Goal: Task Accomplishment & Management: Complete application form

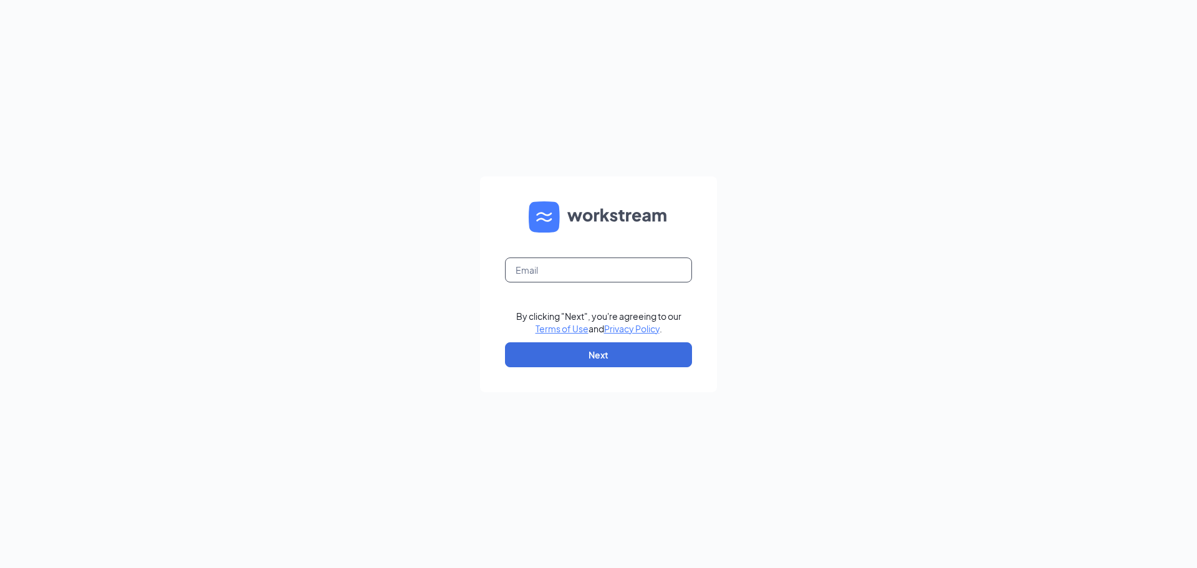
click at [589, 277] on input "text" at bounding box center [598, 269] width 187 height 25
type input "[EMAIL_ADDRESS][DOMAIN_NAME]"
click at [615, 352] on button "Next" at bounding box center [598, 354] width 187 height 25
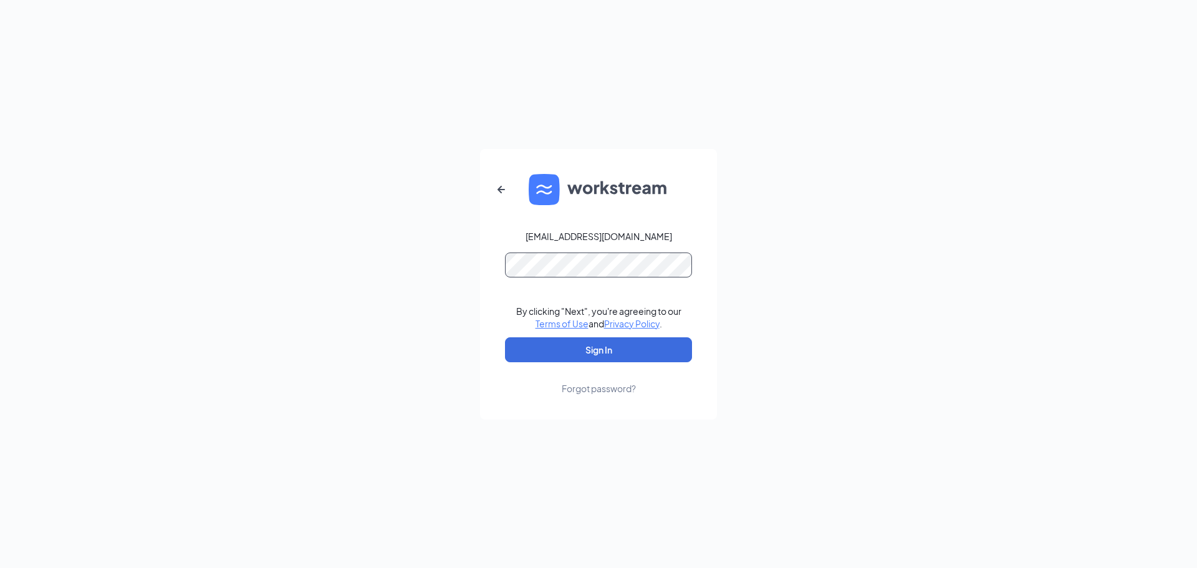
click at [505, 337] on button "Sign In" at bounding box center [598, 349] width 187 height 25
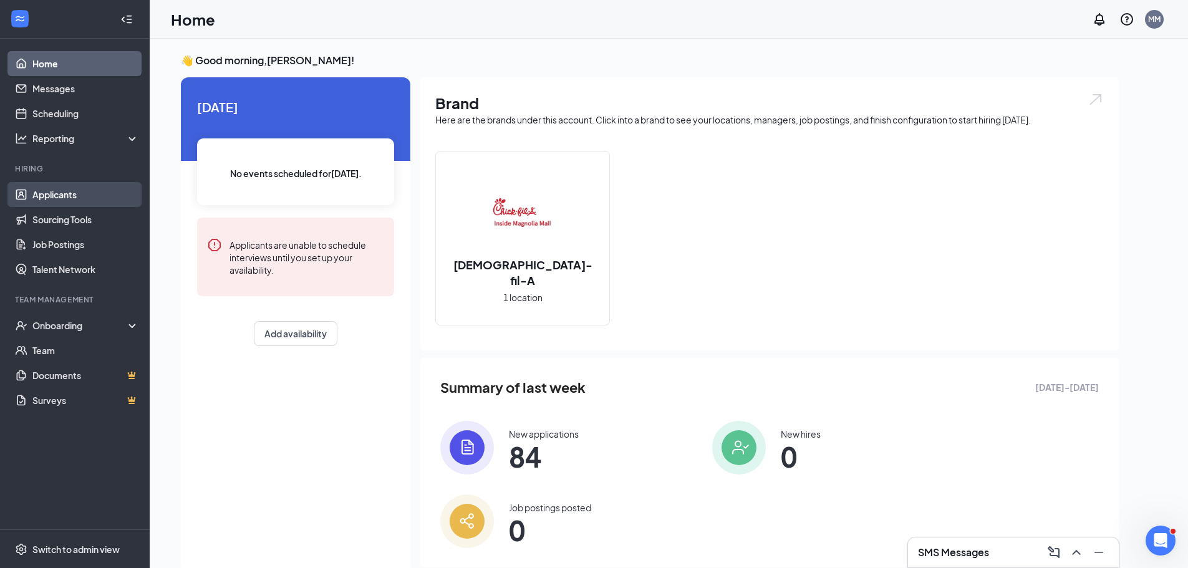
click at [54, 193] on link "Applicants" at bounding box center [85, 194] width 107 height 25
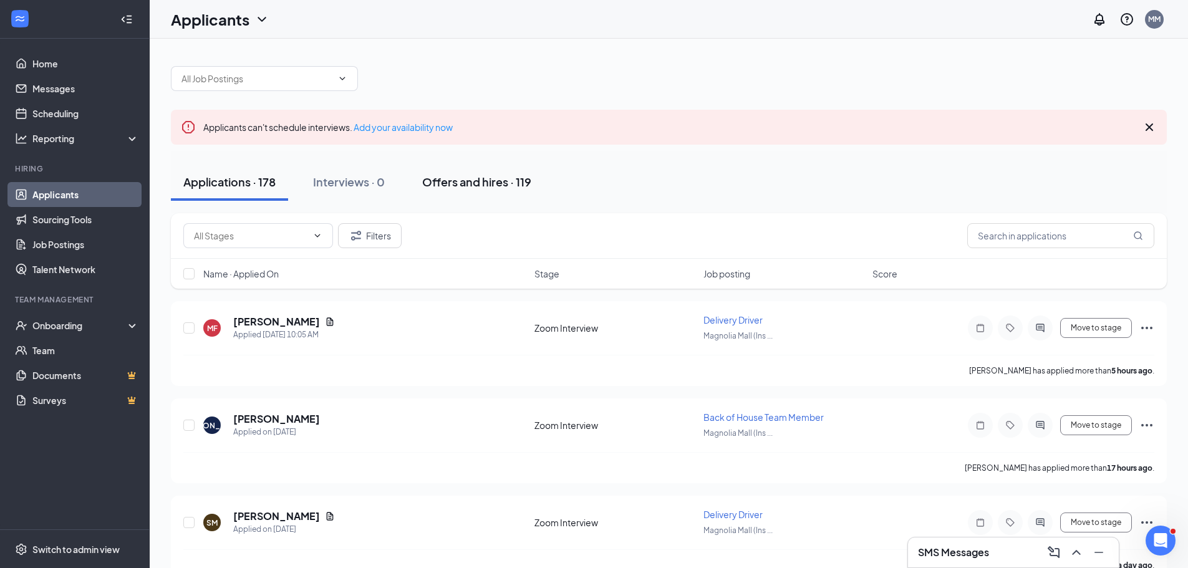
click at [468, 190] on button "Offers and hires · 119" at bounding box center [477, 181] width 134 height 37
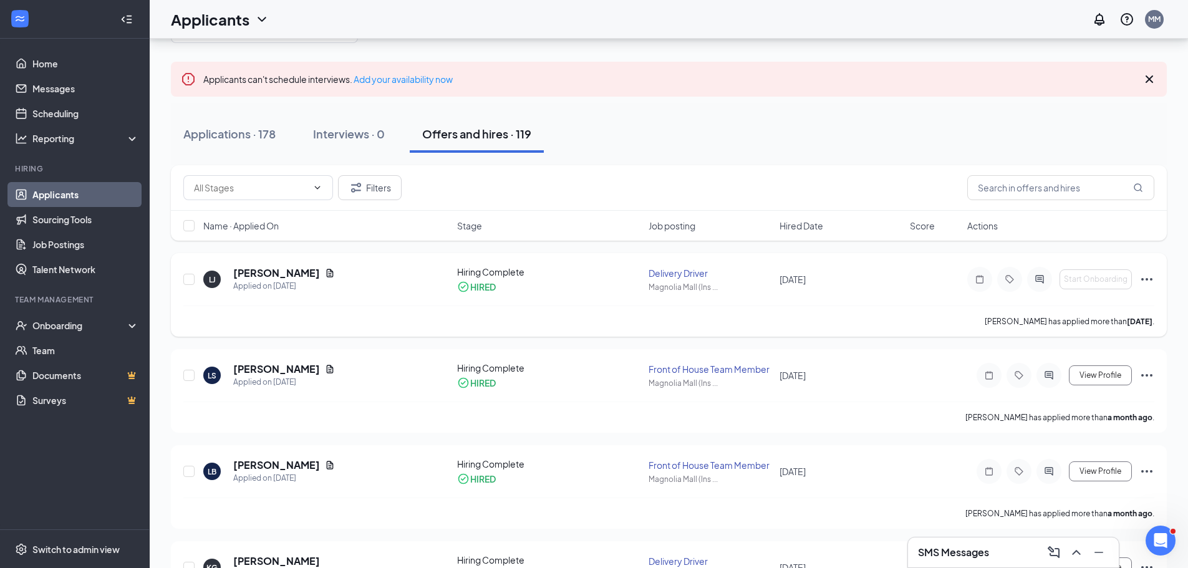
scroll to position [62, 0]
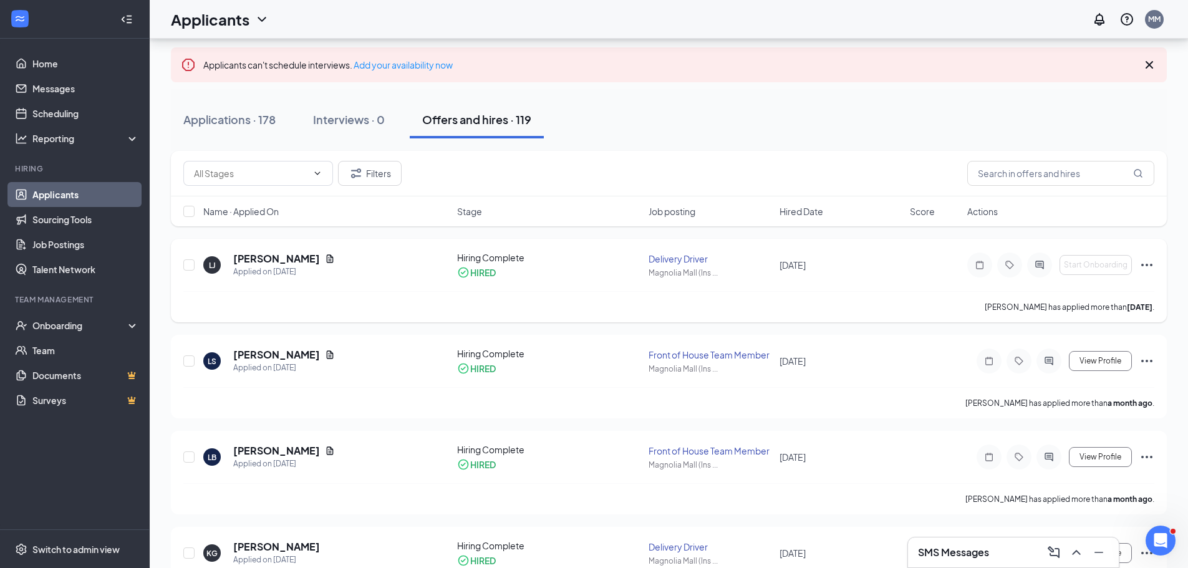
click at [1147, 267] on icon "Ellipses" at bounding box center [1146, 264] width 15 height 15
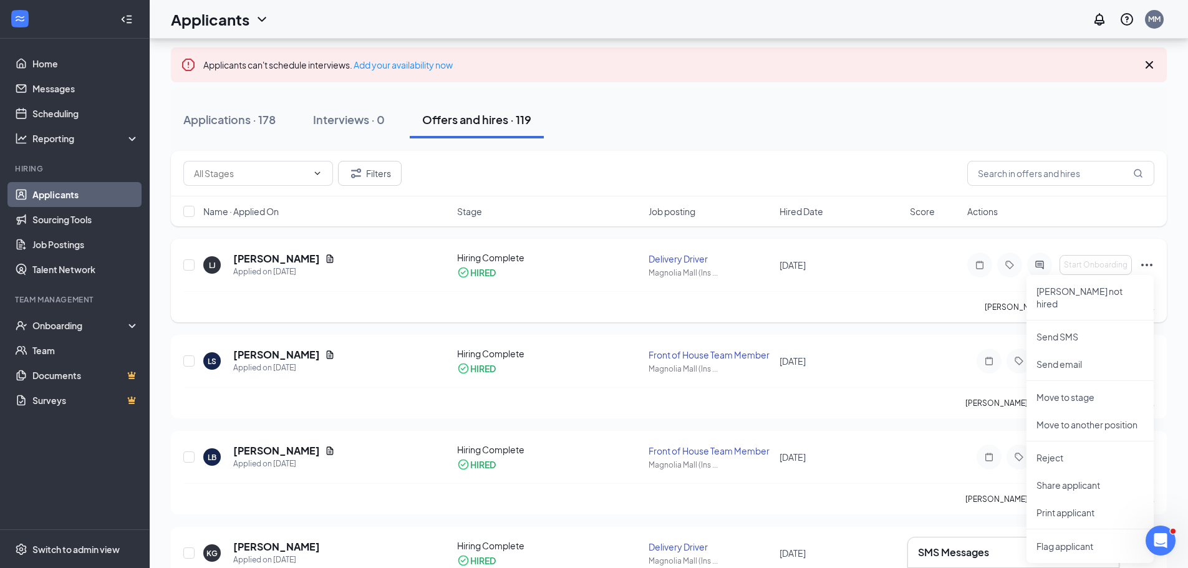
click at [1137, 249] on div "[PERSON_NAME] Applied on [DATE] Hiring Complete HIRED Delivery Driver Magnolia …" at bounding box center [669, 281] width 996 height 84
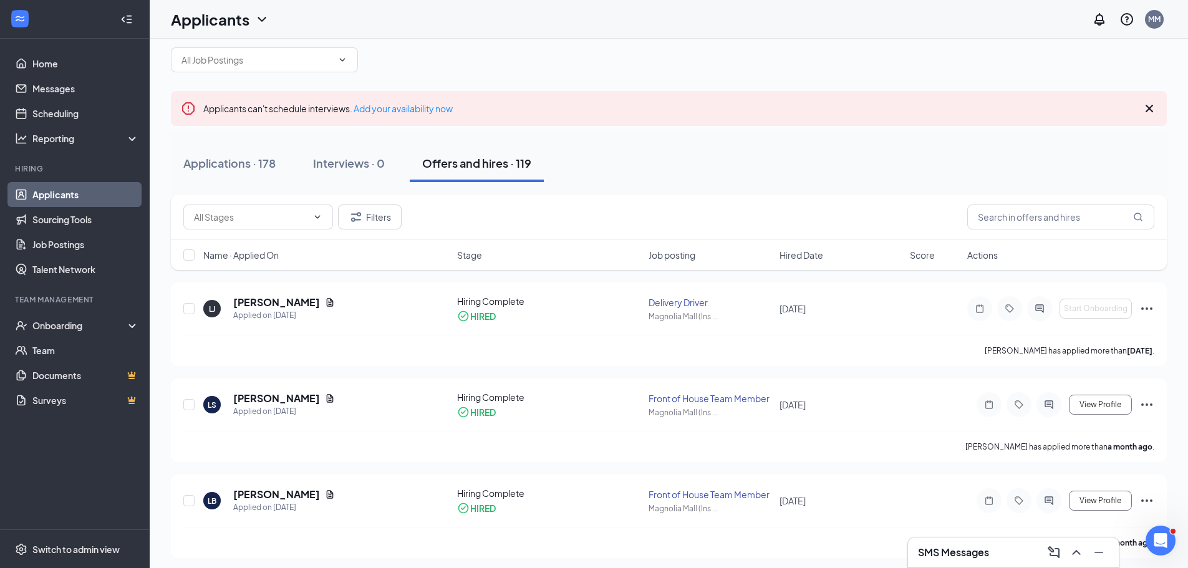
scroll to position [0, 0]
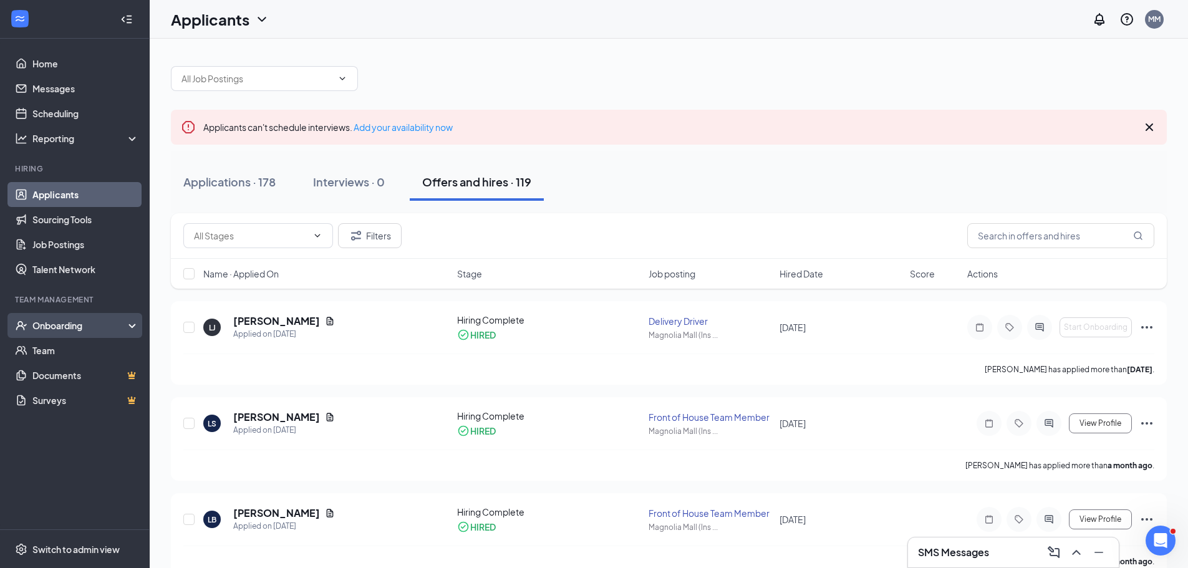
click at [77, 317] on div "Onboarding" at bounding box center [75, 325] width 150 height 25
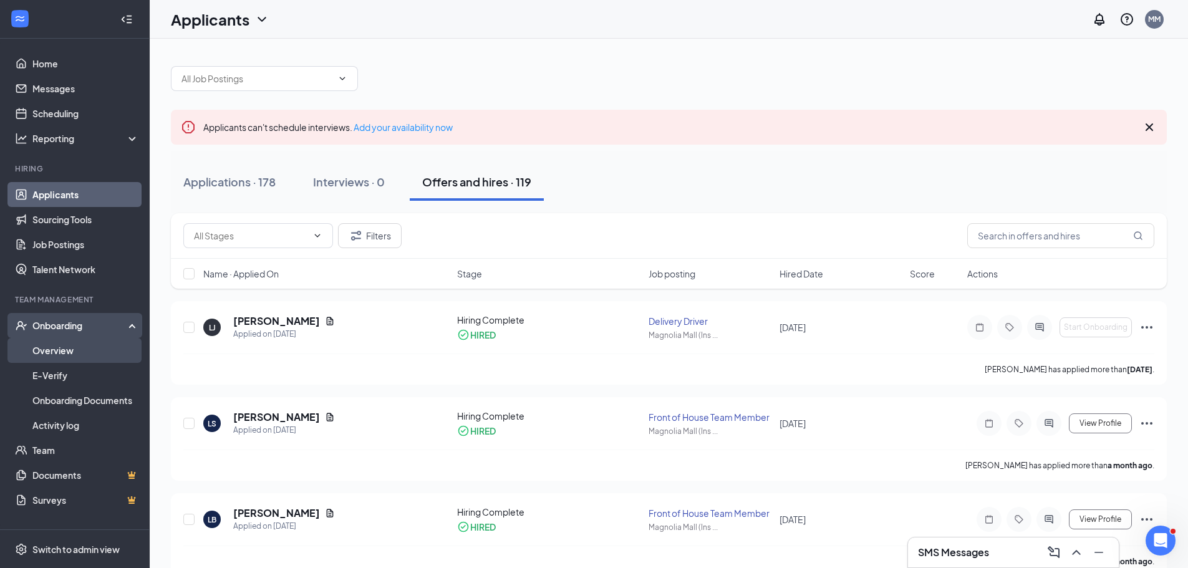
click at [75, 339] on link "Overview" at bounding box center [85, 350] width 107 height 25
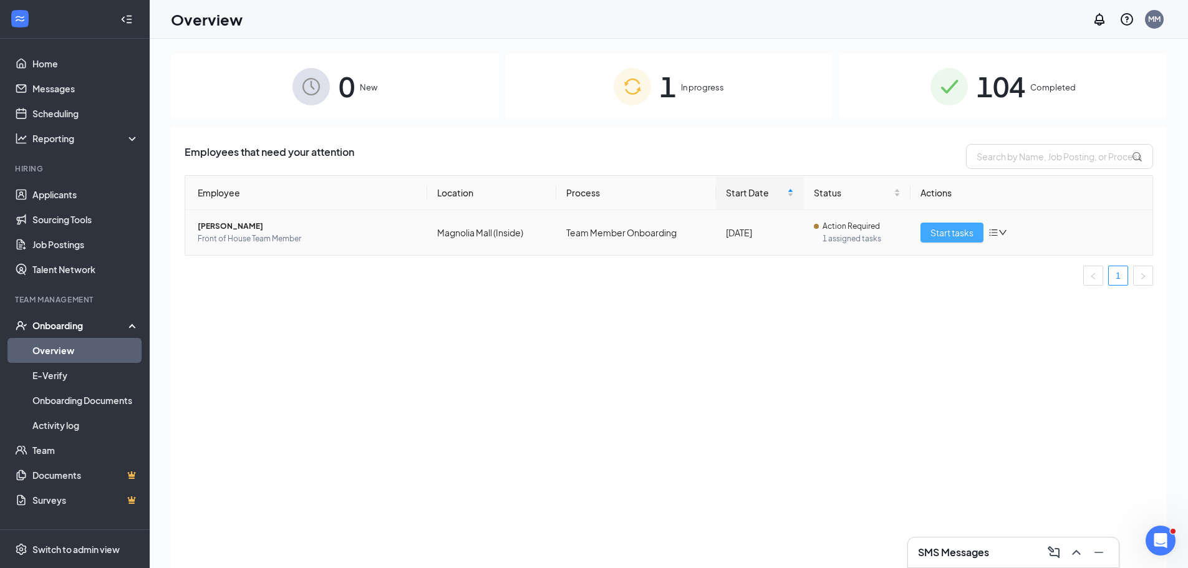
click at [968, 233] on span "Start tasks" at bounding box center [951, 233] width 43 height 14
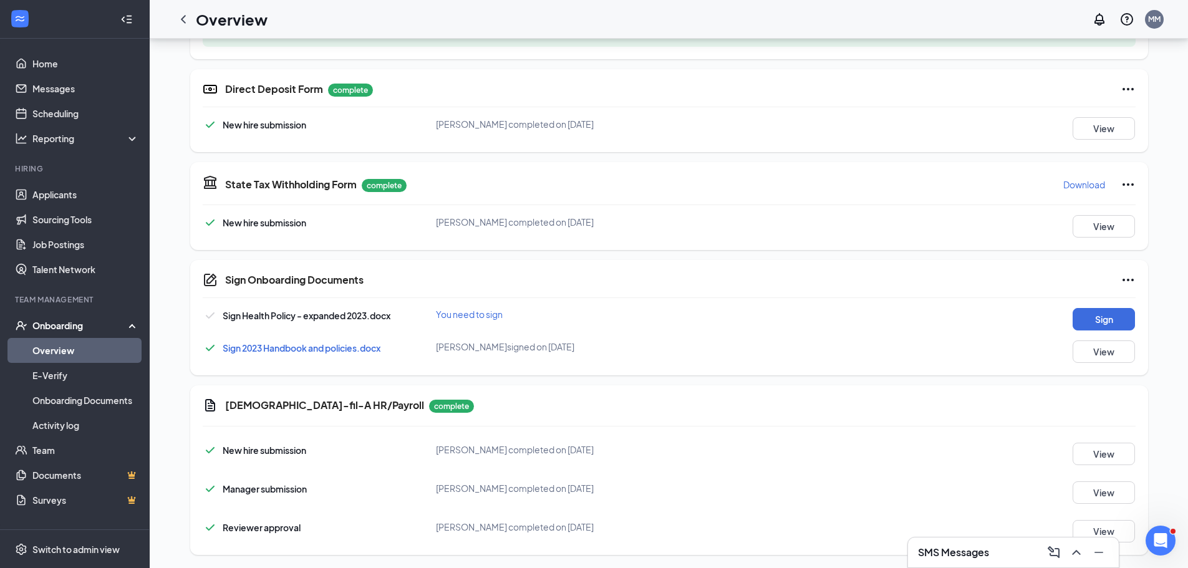
scroll to position [602, 0]
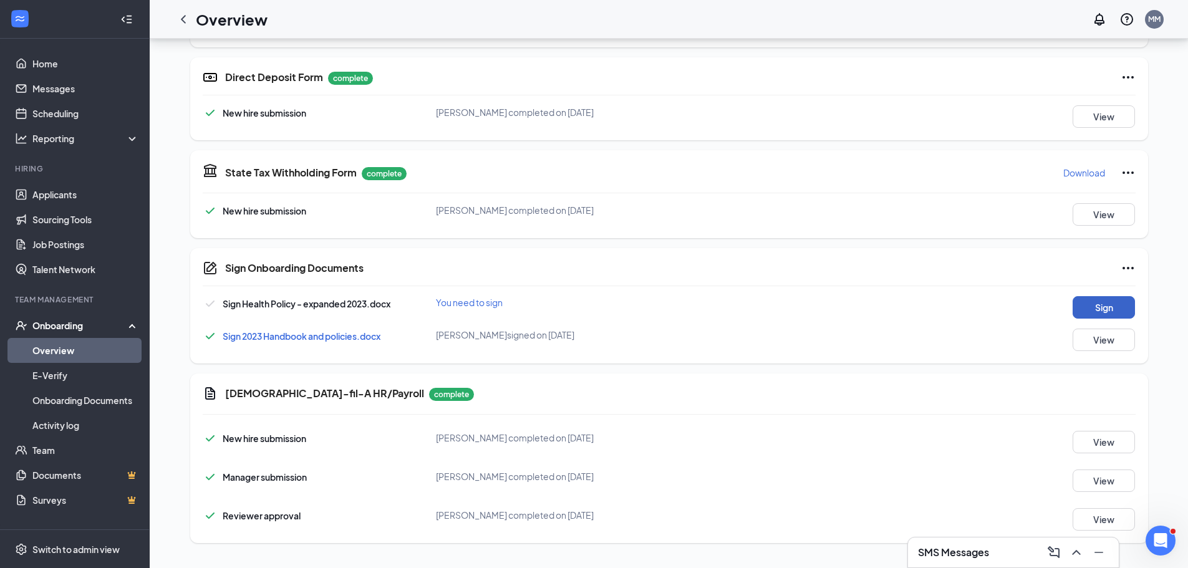
click at [1108, 317] on button "Sign" at bounding box center [1103, 307] width 62 height 22
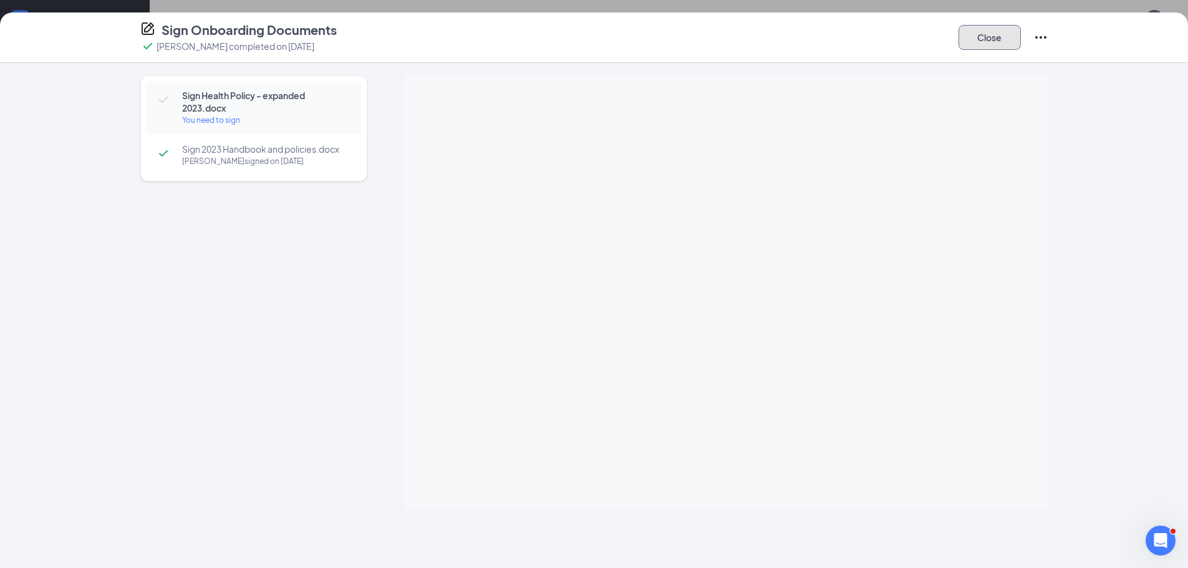
click at [987, 28] on button "Close" at bounding box center [989, 37] width 62 height 25
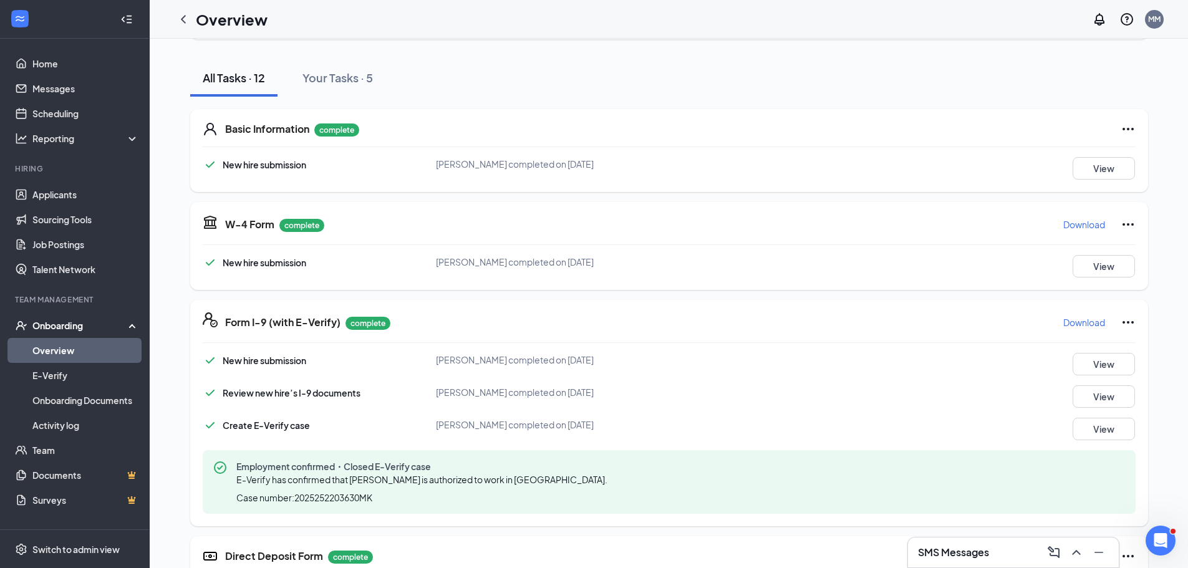
scroll to position [125, 0]
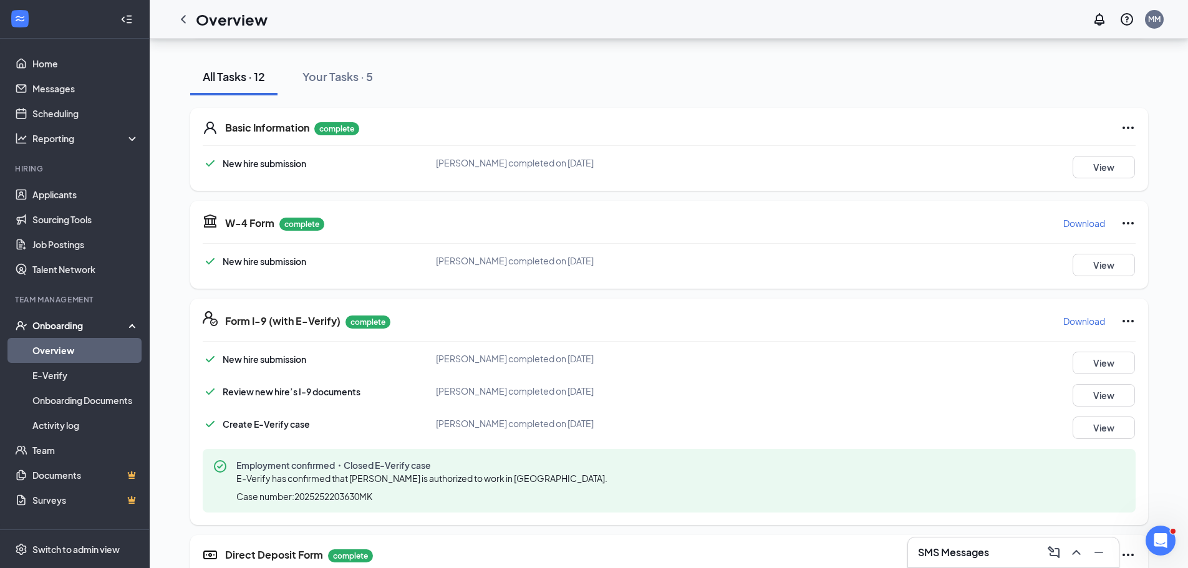
click at [81, 355] on link "Overview" at bounding box center [85, 350] width 107 height 25
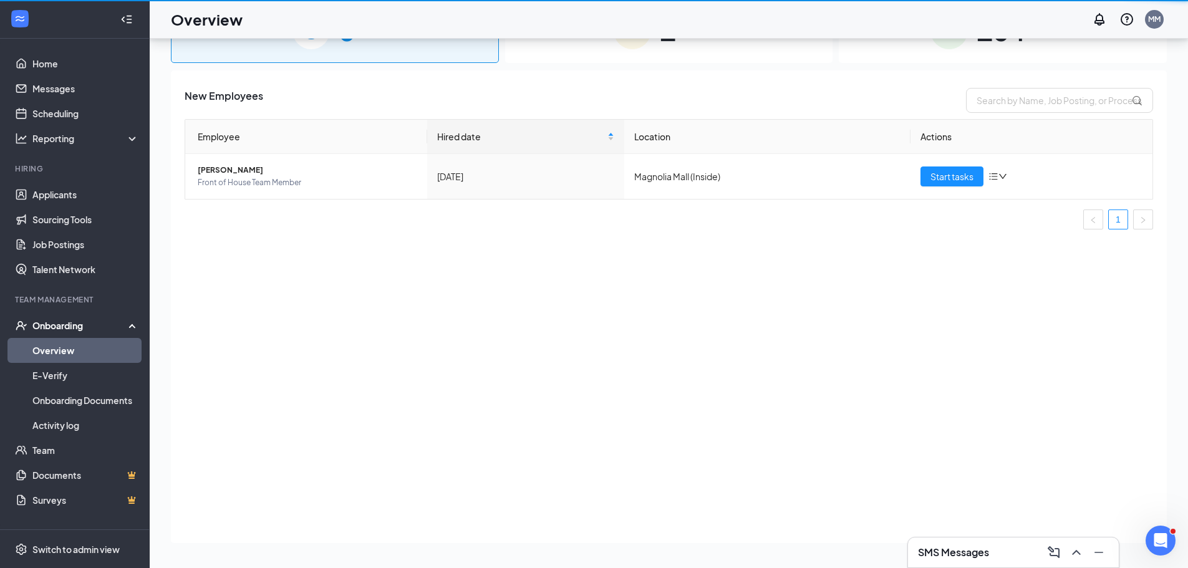
scroll to position [56, 0]
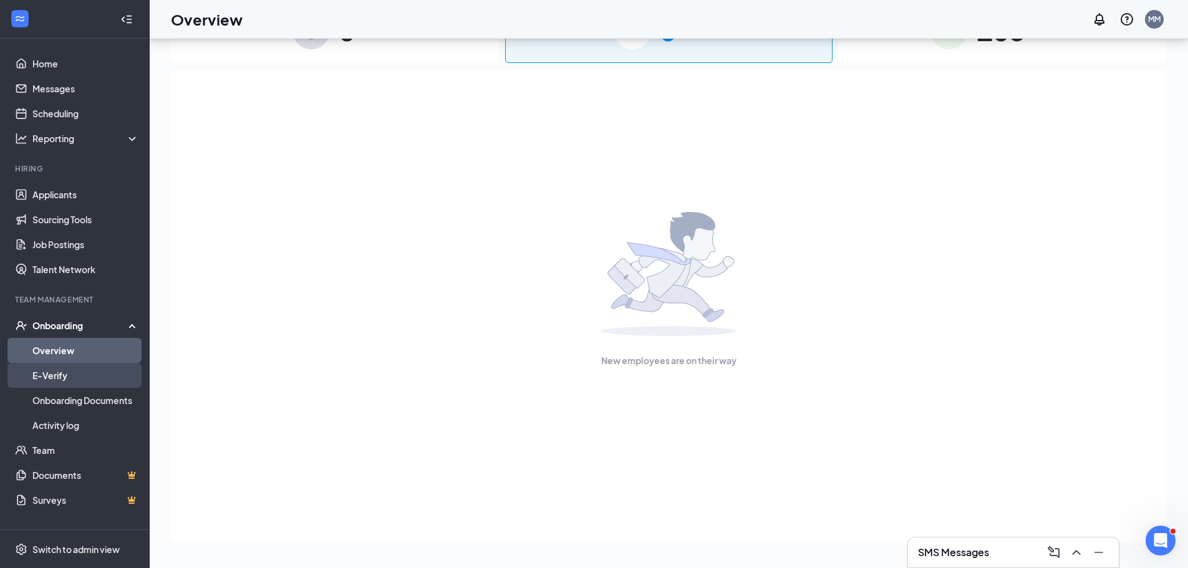
click at [79, 376] on link "E-Verify" at bounding box center [85, 375] width 107 height 25
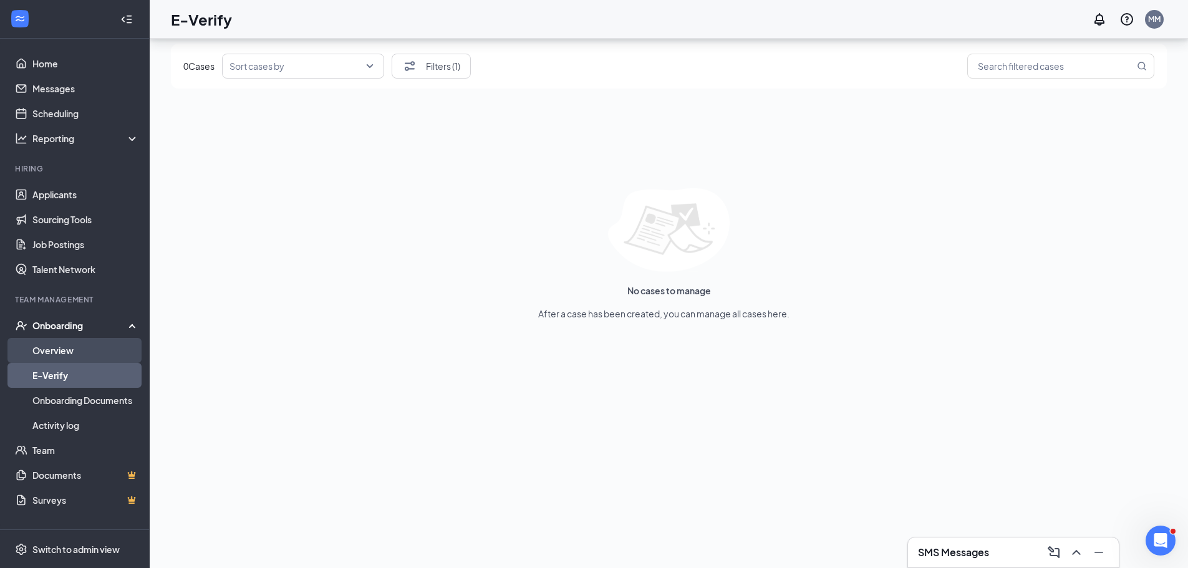
click at [86, 355] on link "Overview" at bounding box center [85, 350] width 107 height 25
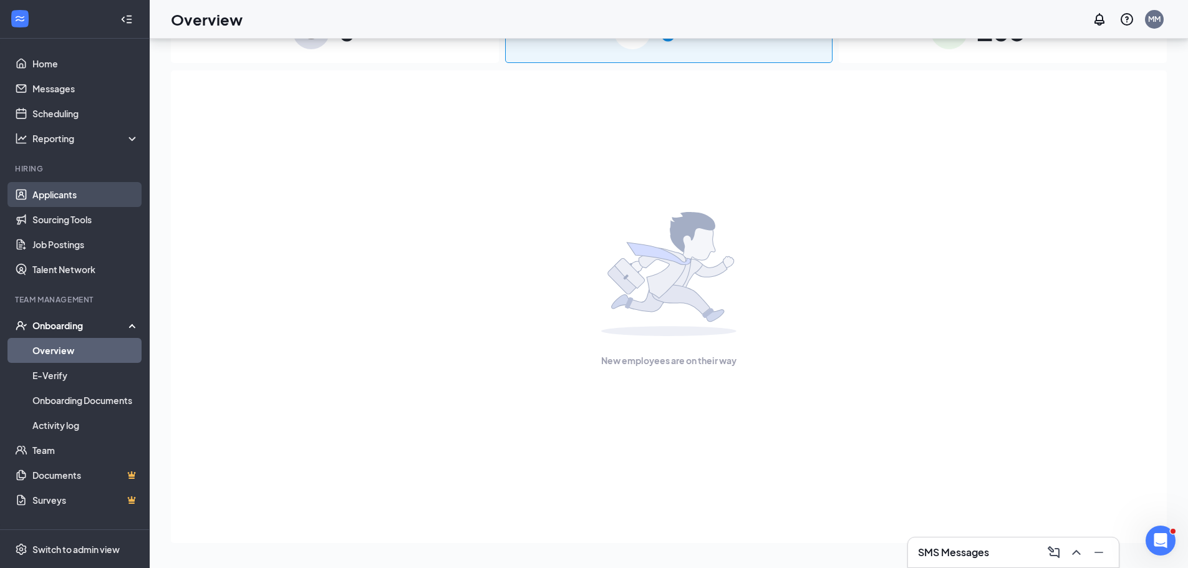
click at [82, 199] on link "Applicants" at bounding box center [85, 194] width 107 height 25
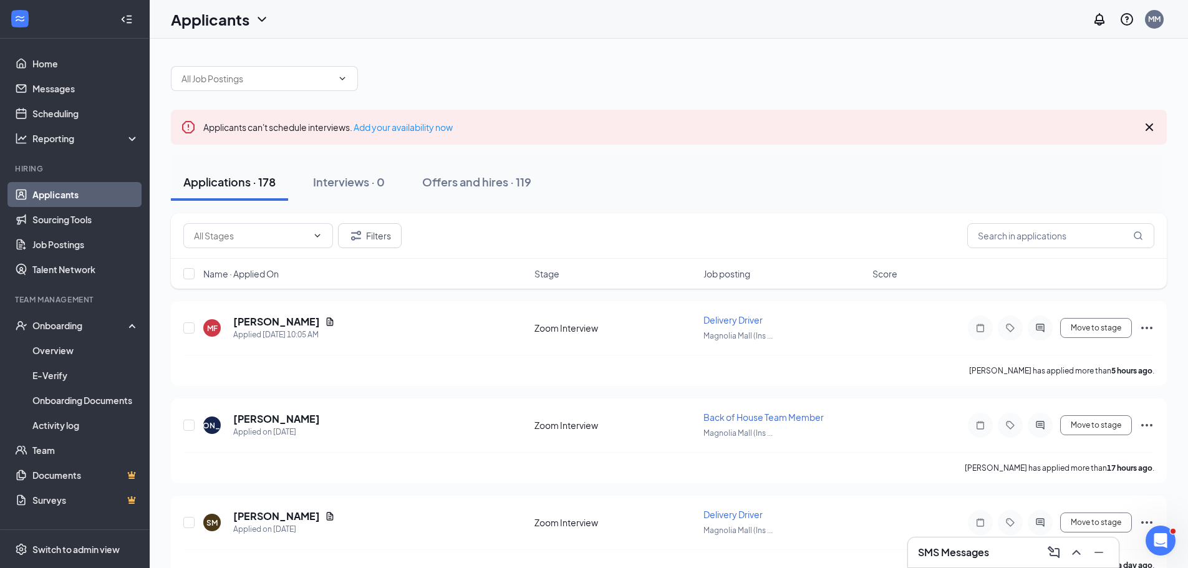
click at [1149, 125] on icon "Cross" at bounding box center [1149, 127] width 15 height 15
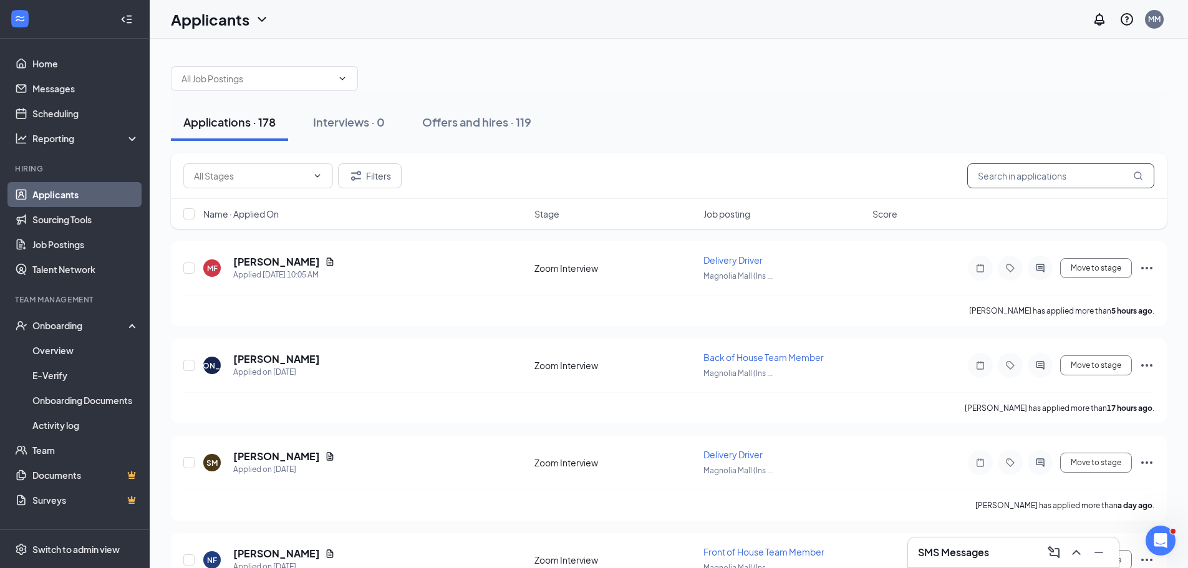
click at [1012, 183] on input "text" at bounding box center [1060, 175] width 187 height 25
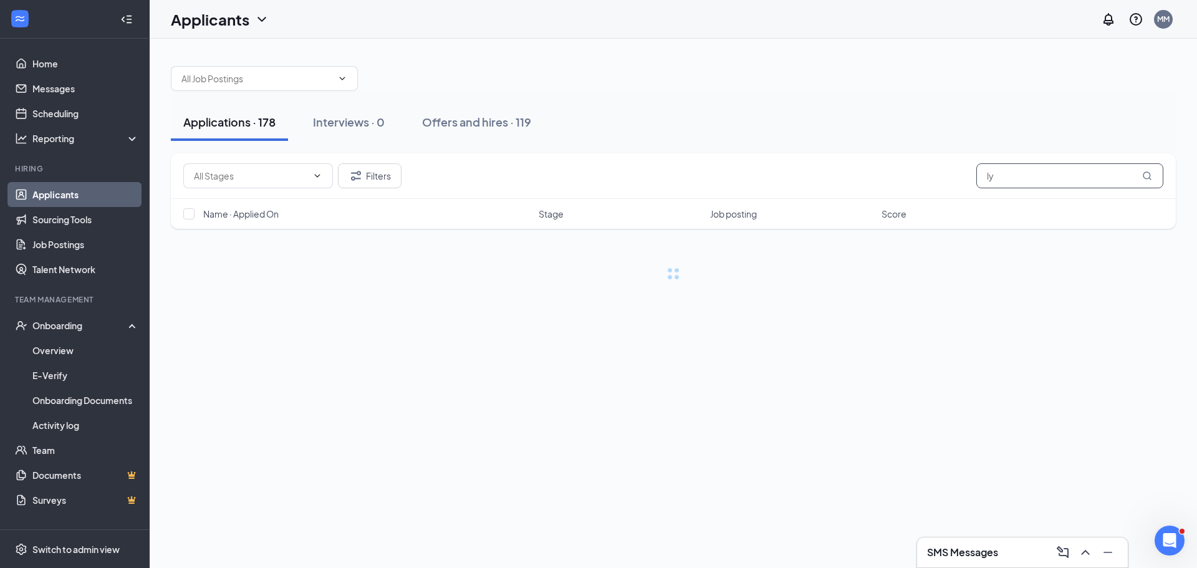
type input "l"
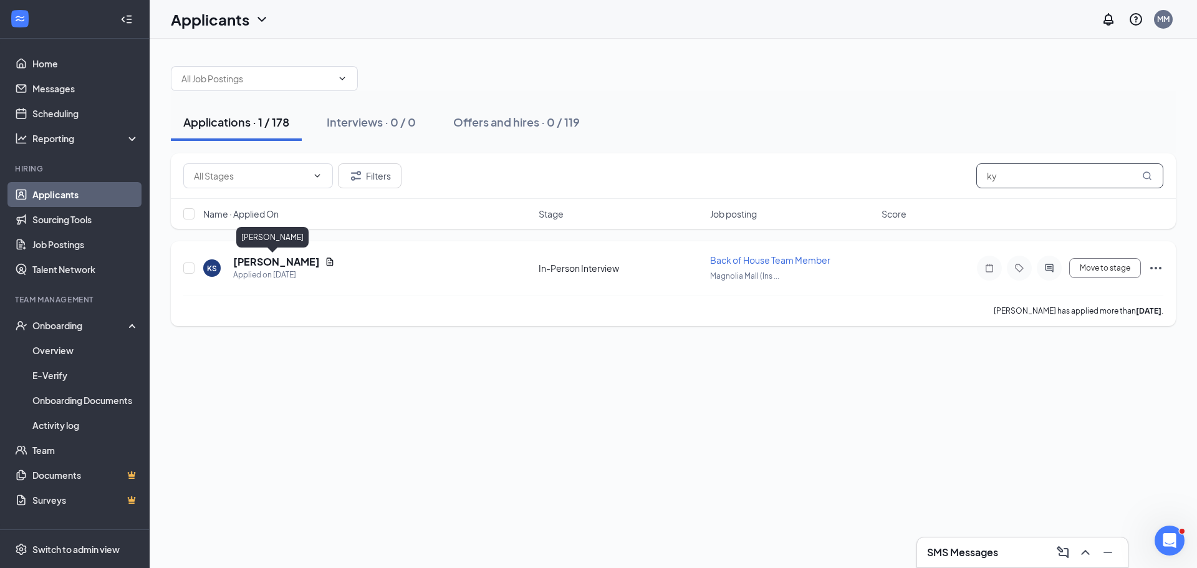
type input "ky"
click at [266, 261] on h5 "[PERSON_NAME]" at bounding box center [276, 262] width 87 height 14
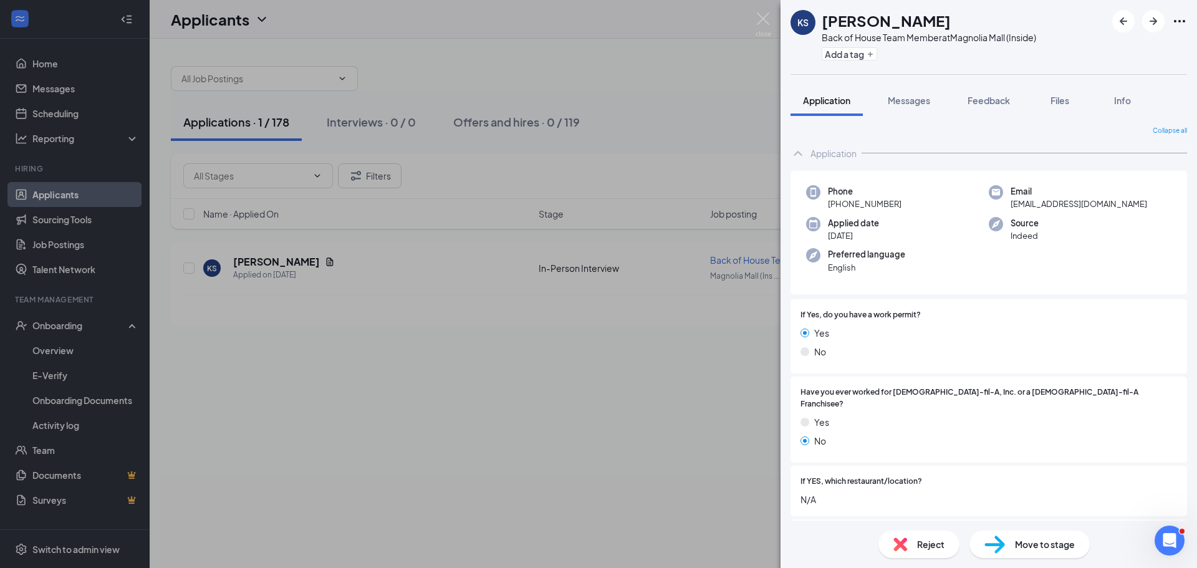
click at [1032, 551] on div "Move to stage" at bounding box center [1029, 544] width 120 height 27
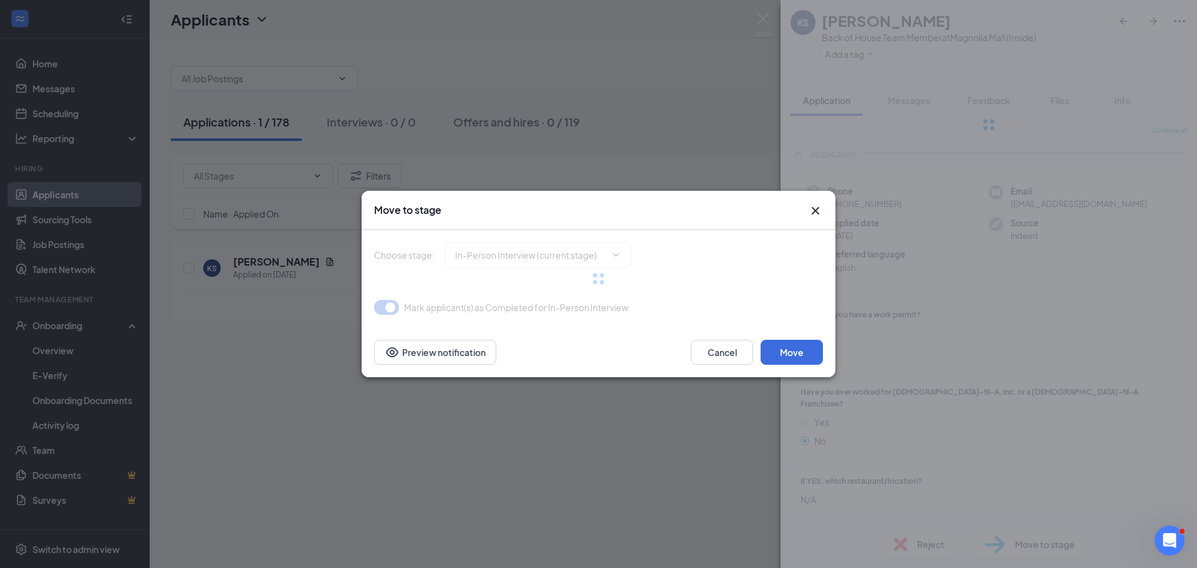
type input "Hiring Complete (final stage)"
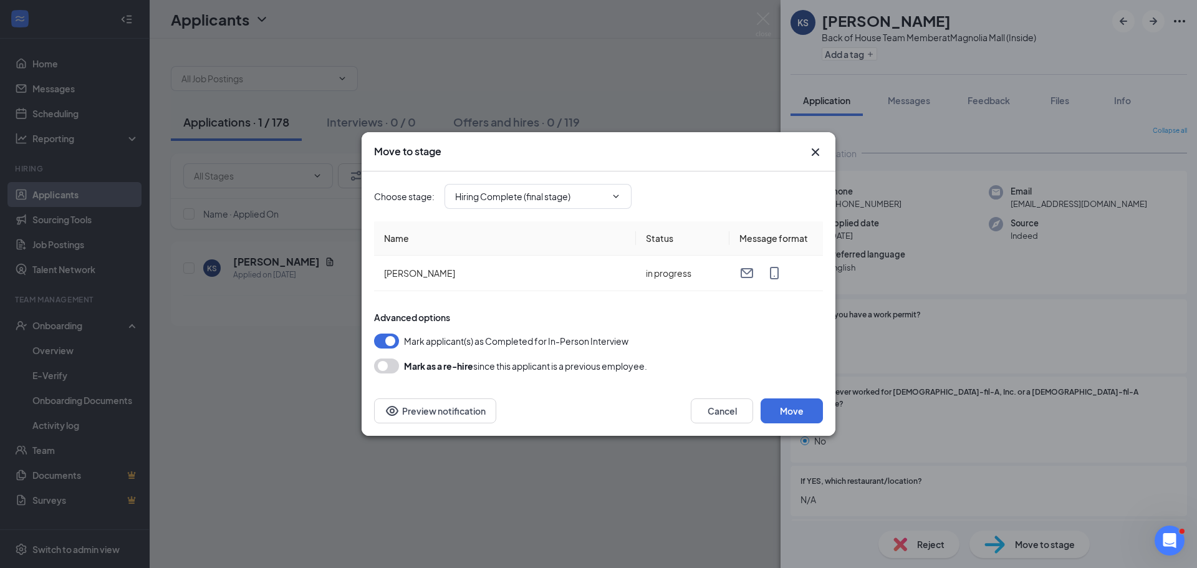
click at [815, 154] on icon "Cross" at bounding box center [815, 152] width 15 height 15
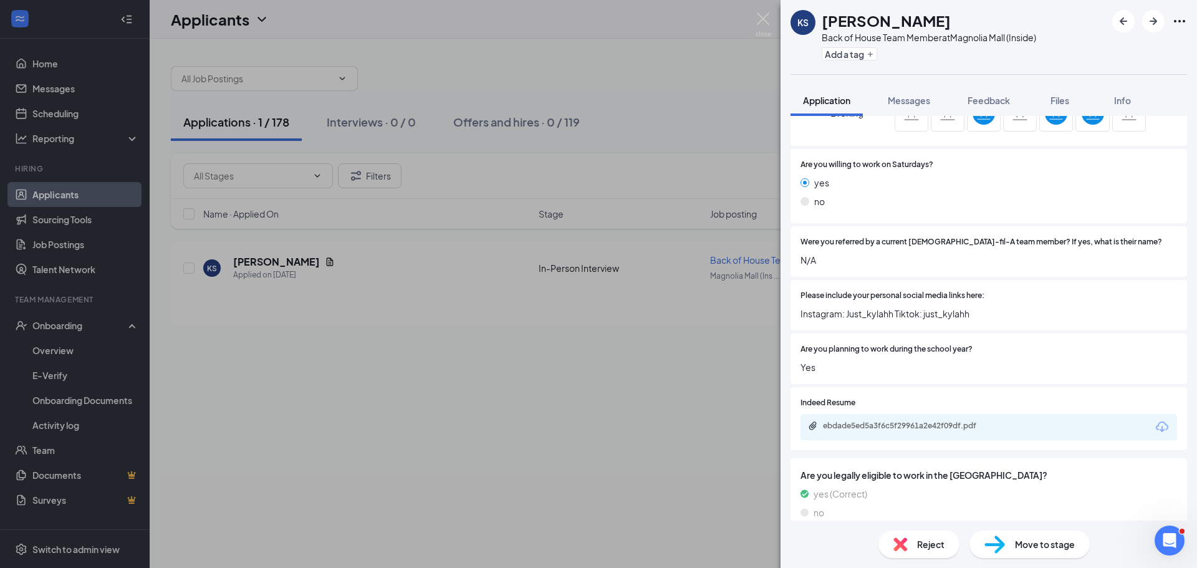
scroll to position [723, 0]
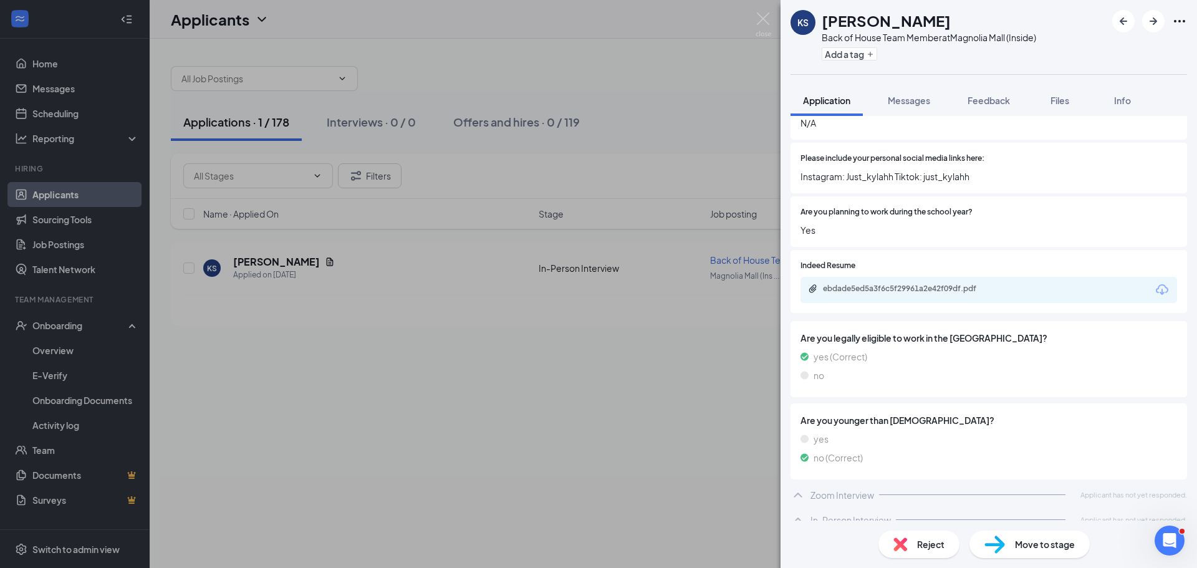
click at [1039, 554] on div "Move to stage" at bounding box center [1029, 544] width 120 height 27
type input "Hiring Complete (final stage)"
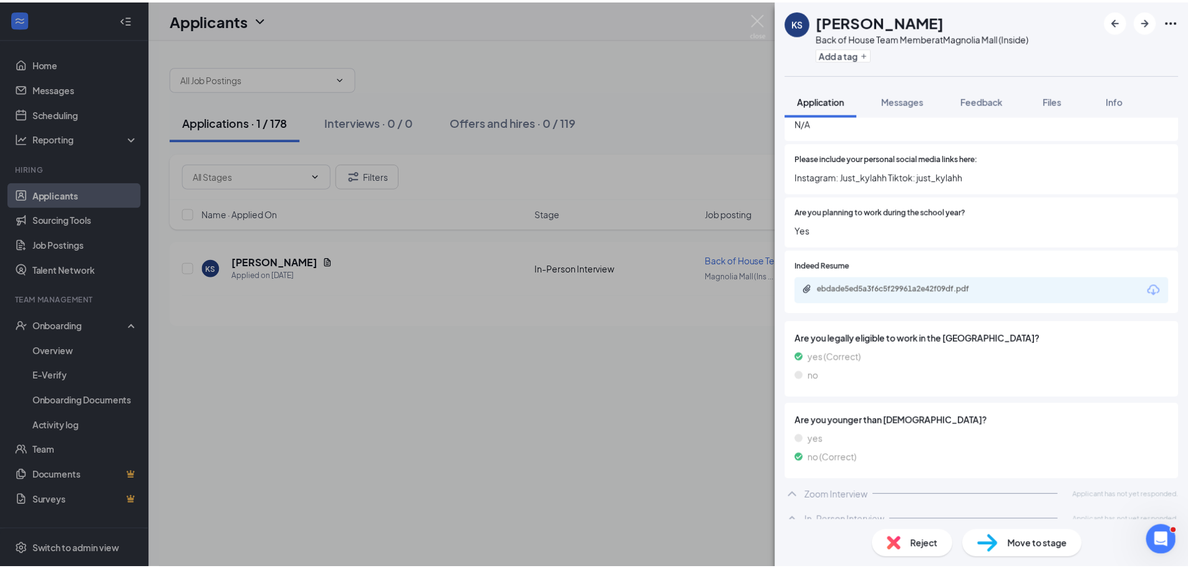
scroll to position [718, 0]
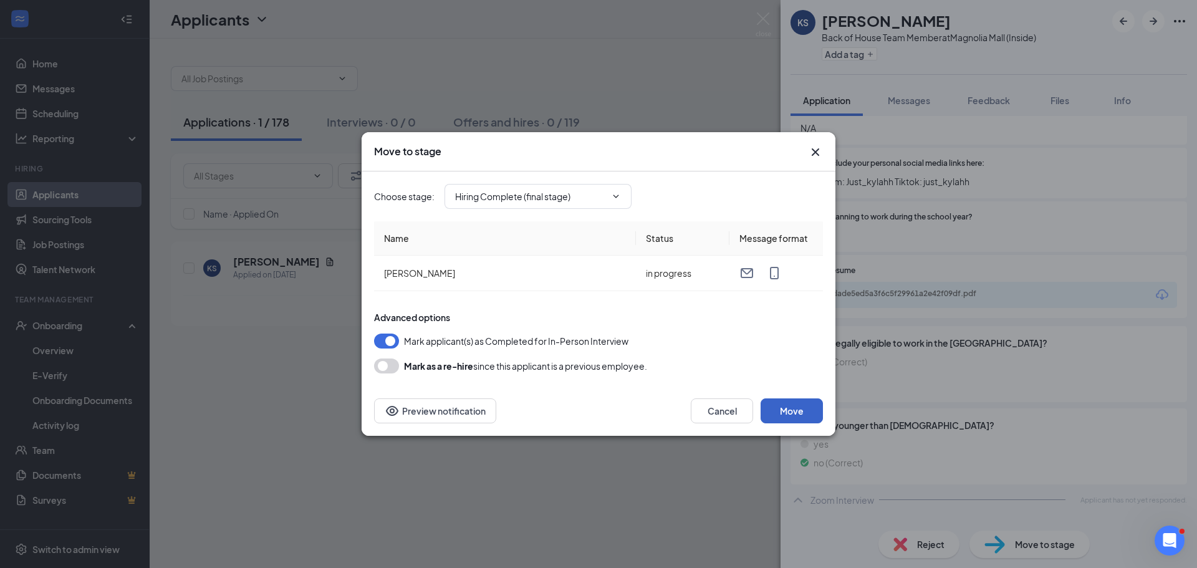
click at [786, 415] on button "Move" at bounding box center [792, 410] width 62 height 25
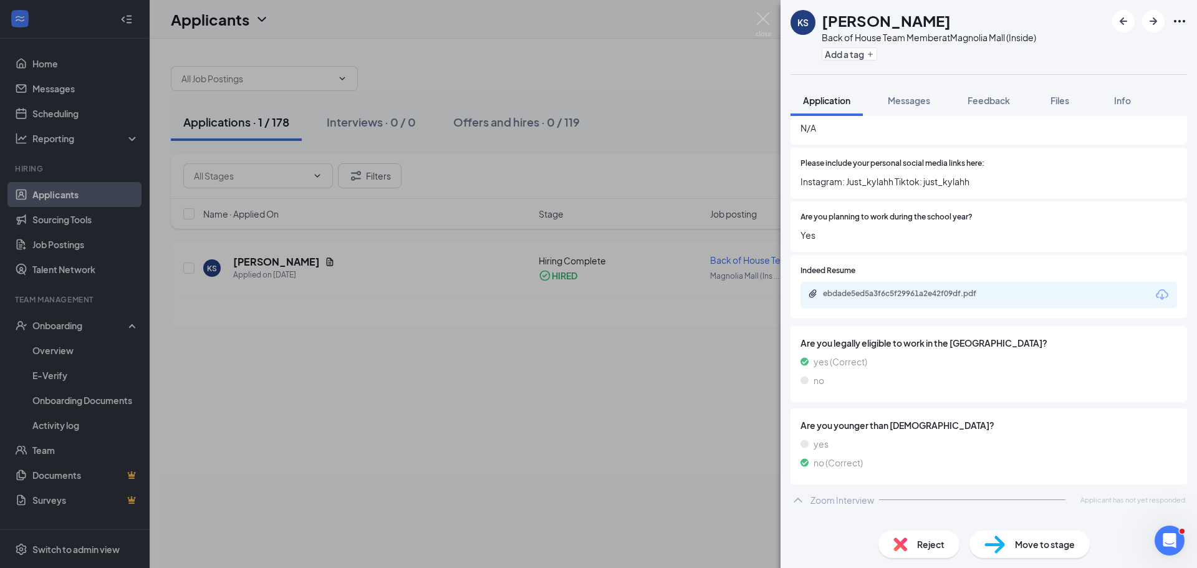
drag, startPoint x: 709, startPoint y: 428, endPoint x: 695, endPoint y: 437, distance: 17.6
click at [706, 431] on div "KS [PERSON_NAME] Back of House Team Member at [GEOGRAPHIC_DATA] (Inside) Add a …" at bounding box center [598, 284] width 1197 height 568
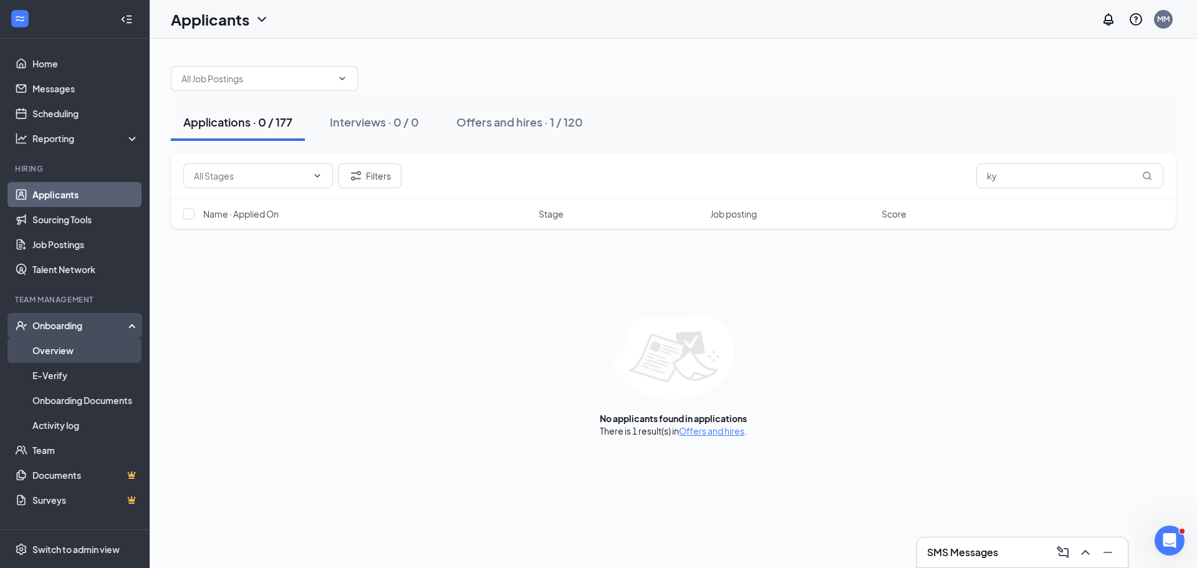
click at [37, 340] on link "Overview" at bounding box center [85, 350] width 107 height 25
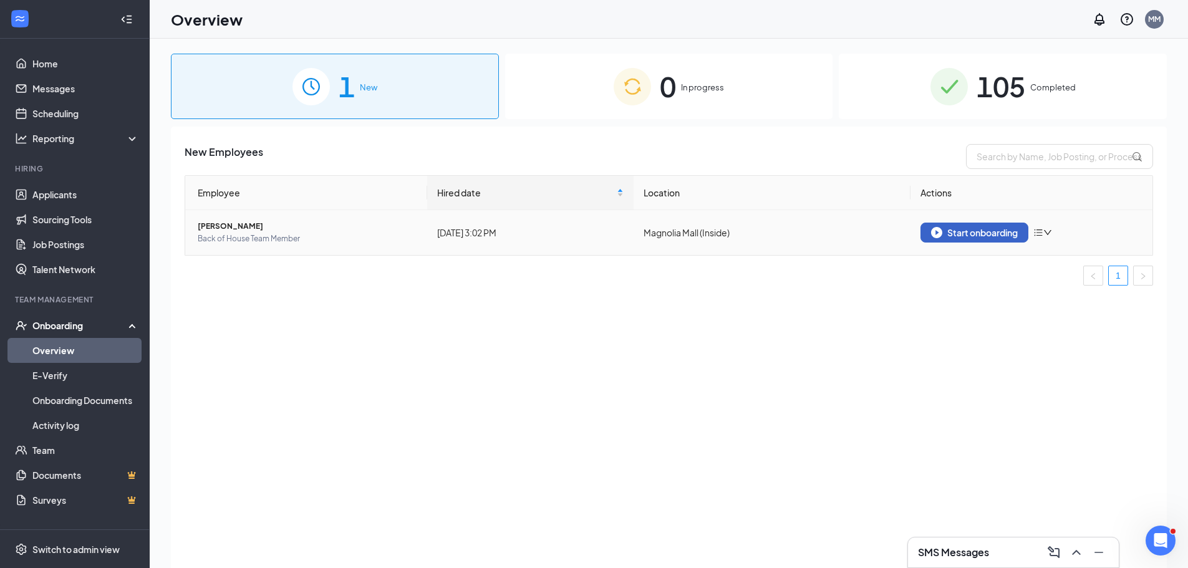
click at [936, 228] on img "button" at bounding box center [936, 232] width 11 height 11
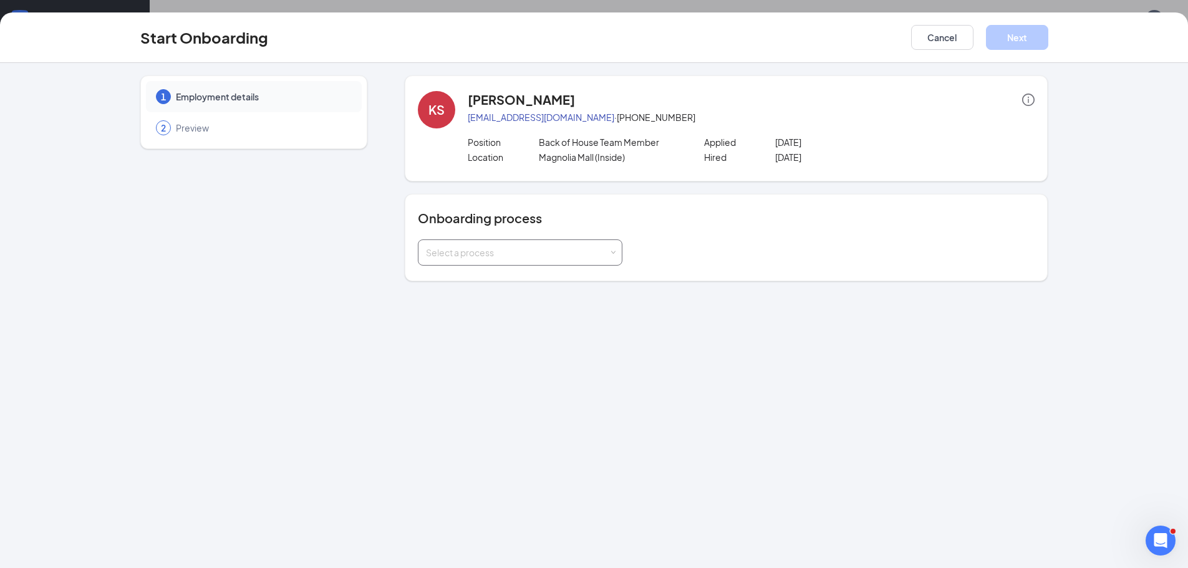
click at [546, 249] on div "Select a process" at bounding box center [517, 252] width 183 height 12
click at [537, 304] on li "Team Member Onboarding" at bounding box center [520, 302] width 204 height 22
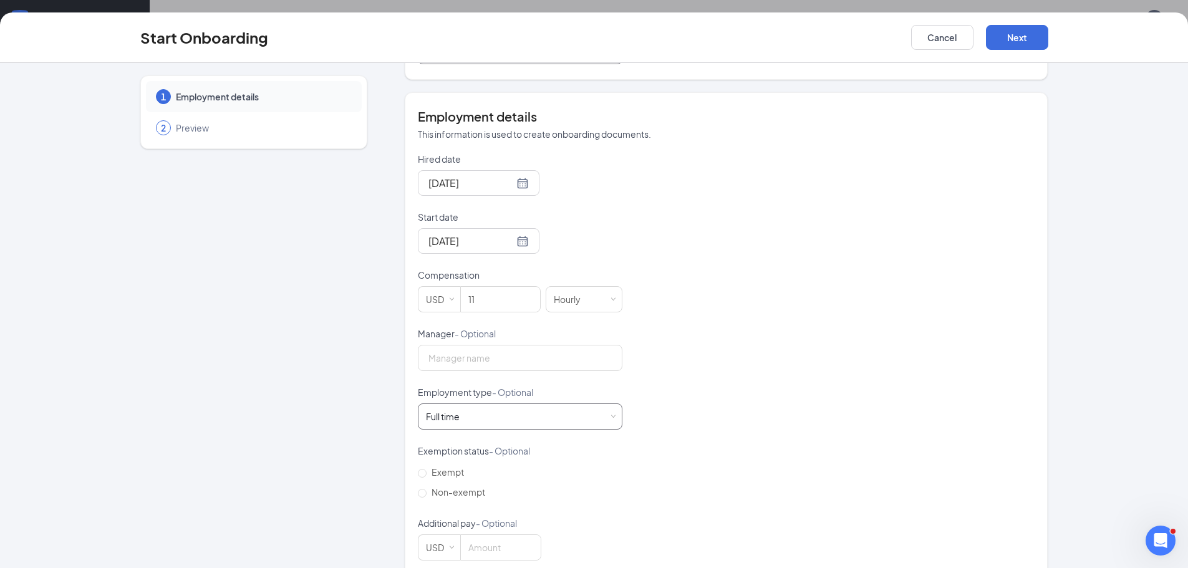
scroll to position [222, 0]
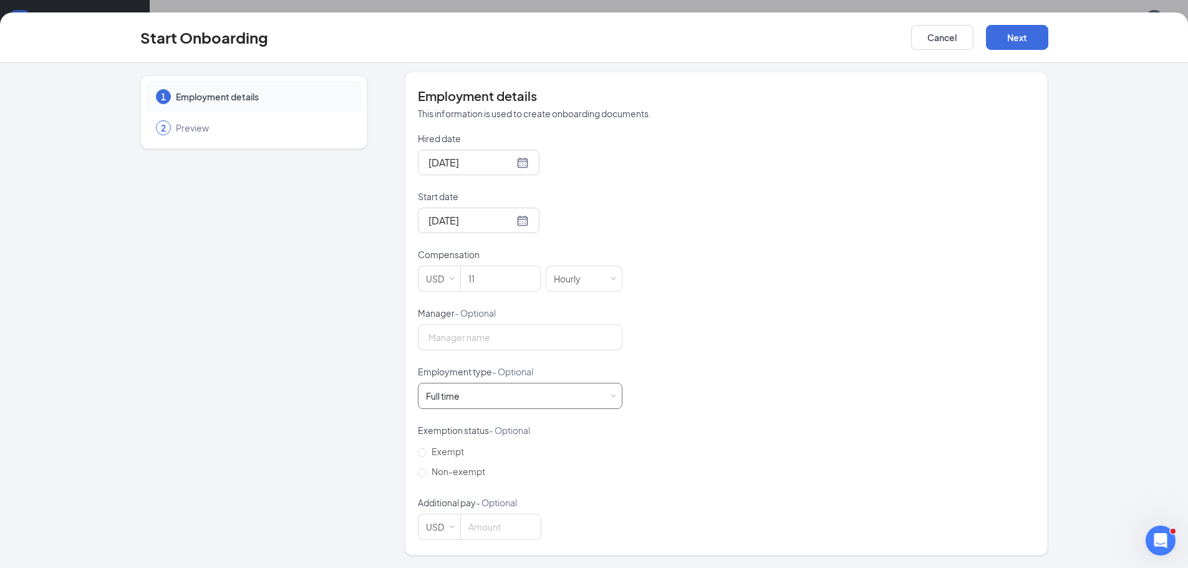
click at [587, 401] on div "Full time Works 30+ hours per week and is reasonably expected to work" at bounding box center [520, 395] width 188 height 25
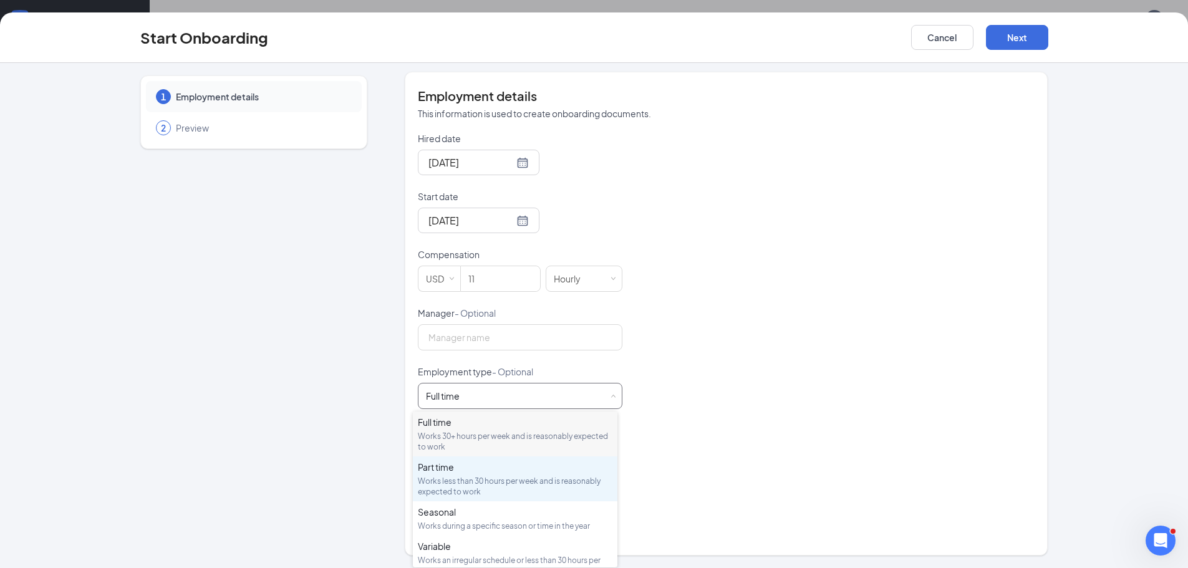
click at [562, 478] on div "Works less than 30 hours per week and is reasonably expected to work" at bounding box center [515, 486] width 195 height 21
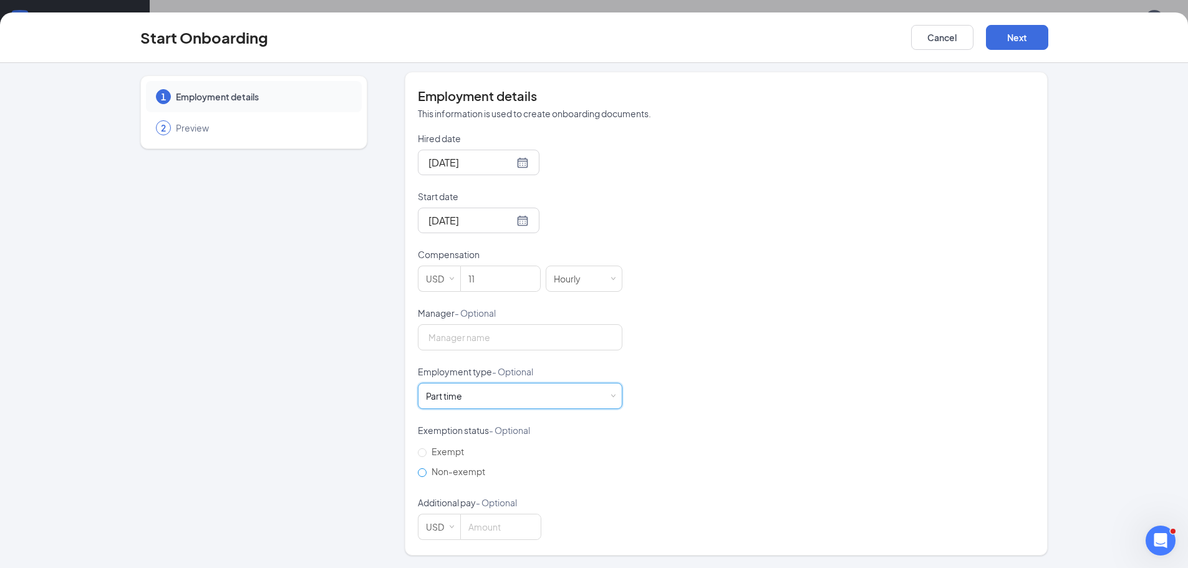
click at [464, 479] on label "Non-exempt" at bounding box center [454, 471] width 72 height 20
click at [426, 477] on input "Non-exempt" at bounding box center [422, 472] width 9 height 9
radio input "true"
click at [1011, 37] on button "Next" at bounding box center [1017, 37] width 62 height 25
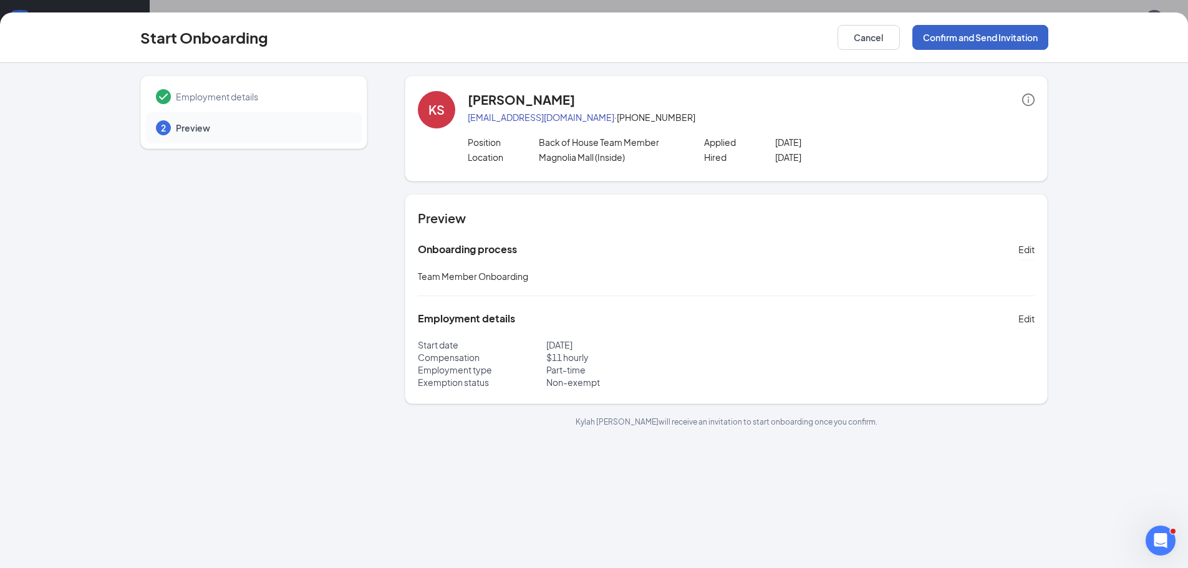
click at [969, 42] on button "Confirm and Send Invitation" at bounding box center [980, 37] width 136 height 25
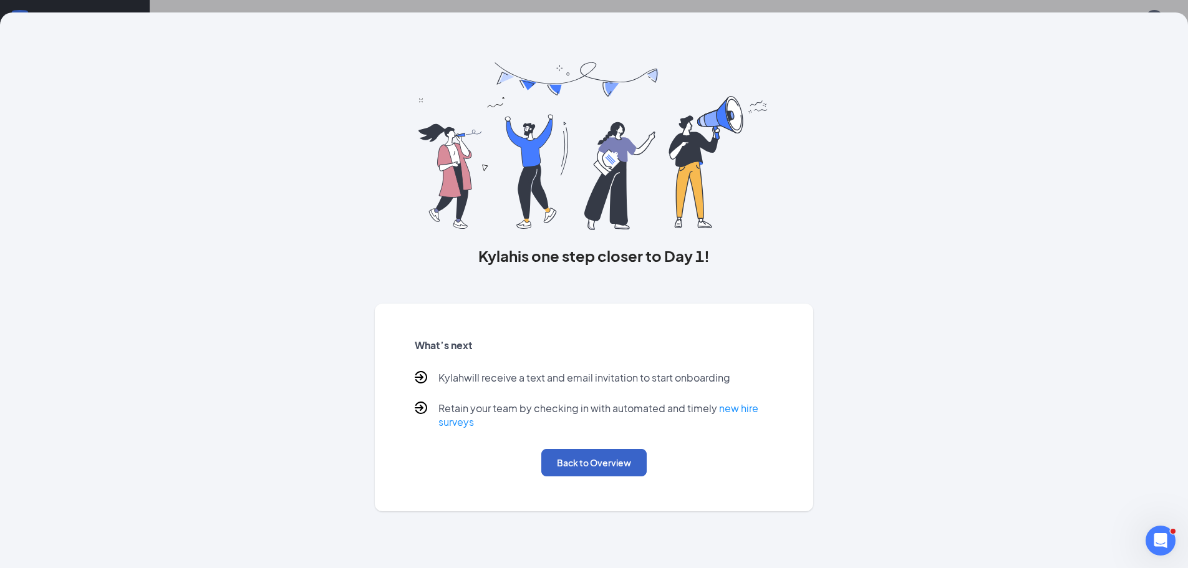
click at [591, 468] on button "Back to Overview" at bounding box center [593, 462] width 105 height 27
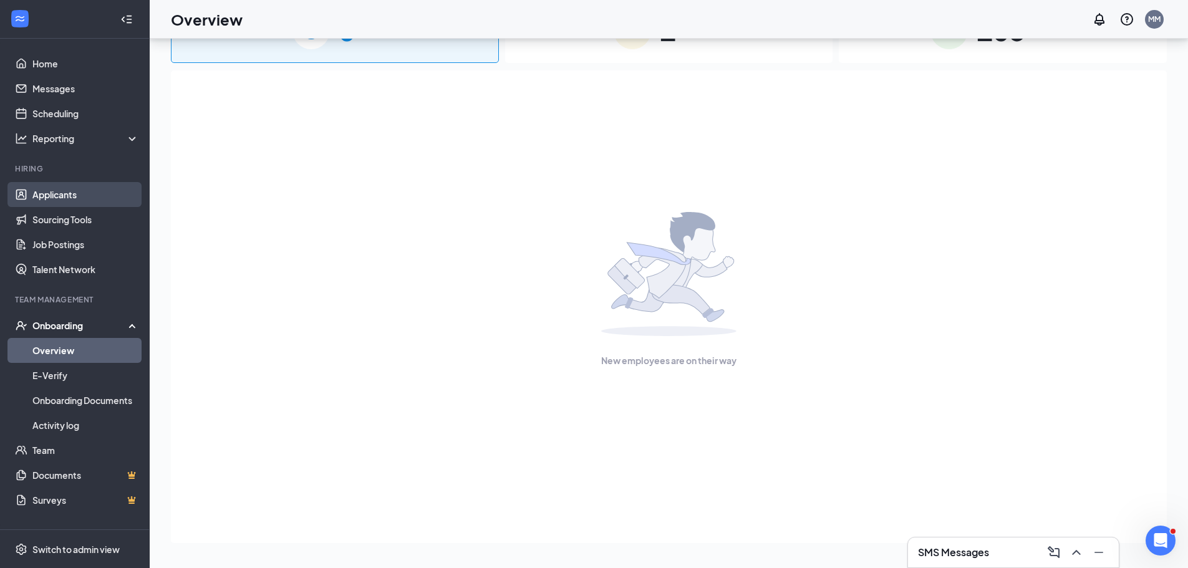
click at [69, 199] on link "Applicants" at bounding box center [85, 194] width 107 height 25
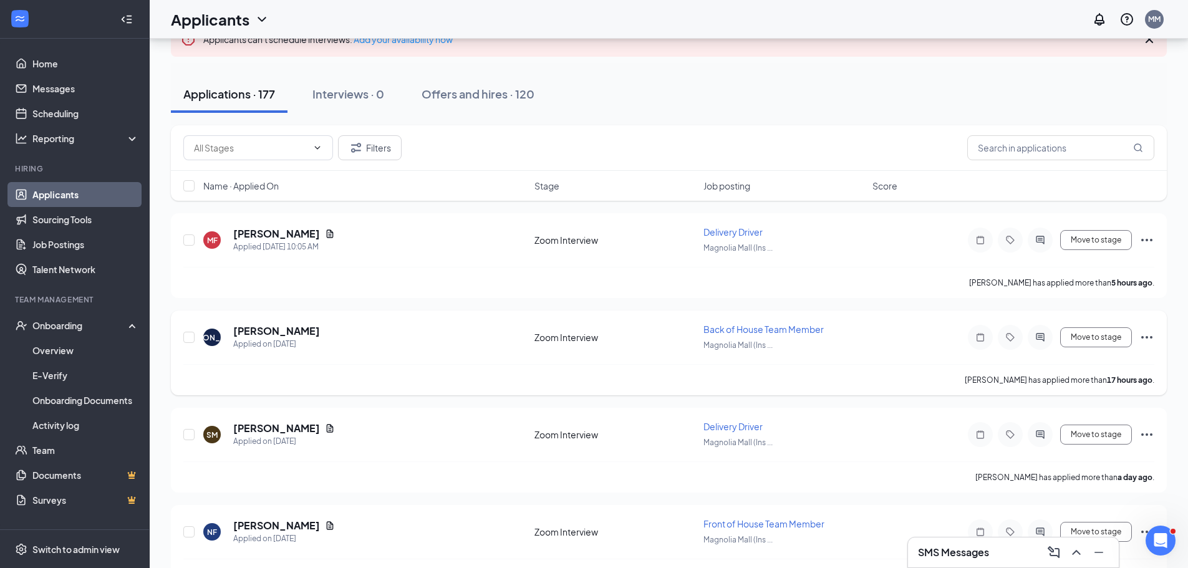
scroll to position [56, 0]
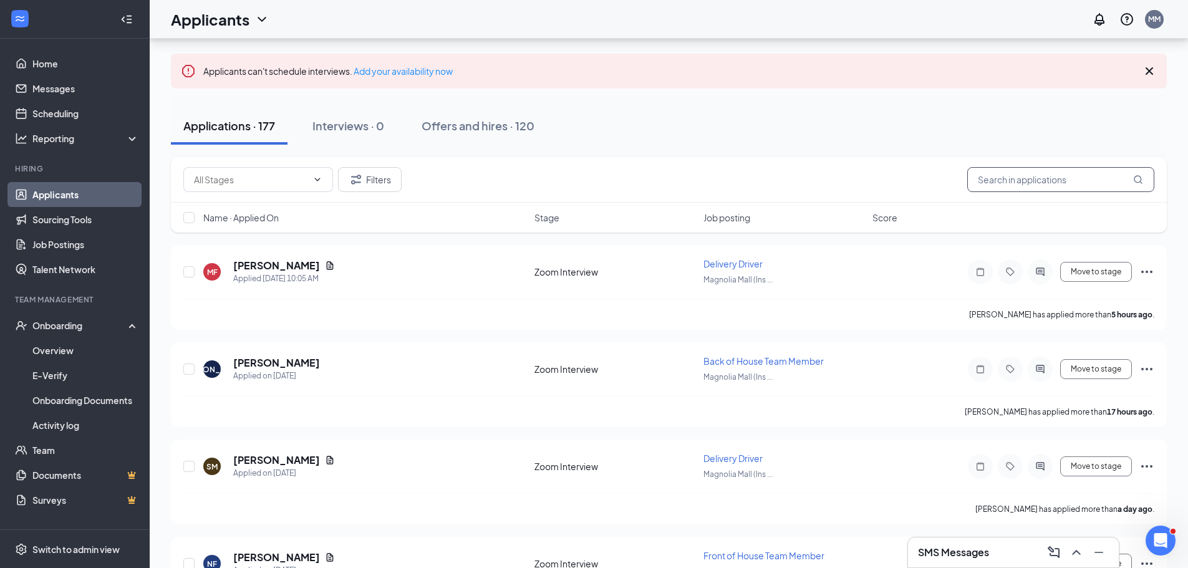
click at [1019, 185] on input "text" at bounding box center [1060, 179] width 187 height 25
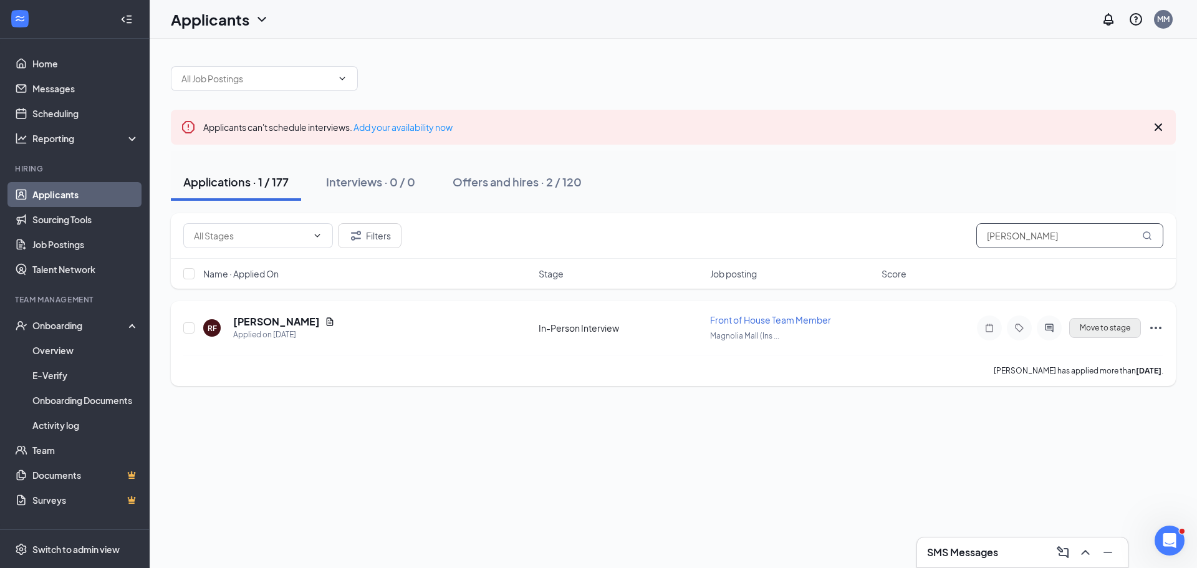
type input "[PERSON_NAME]"
click at [1096, 329] on button "Move to stage" at bounding box center [1105, 328] width 72 height 20
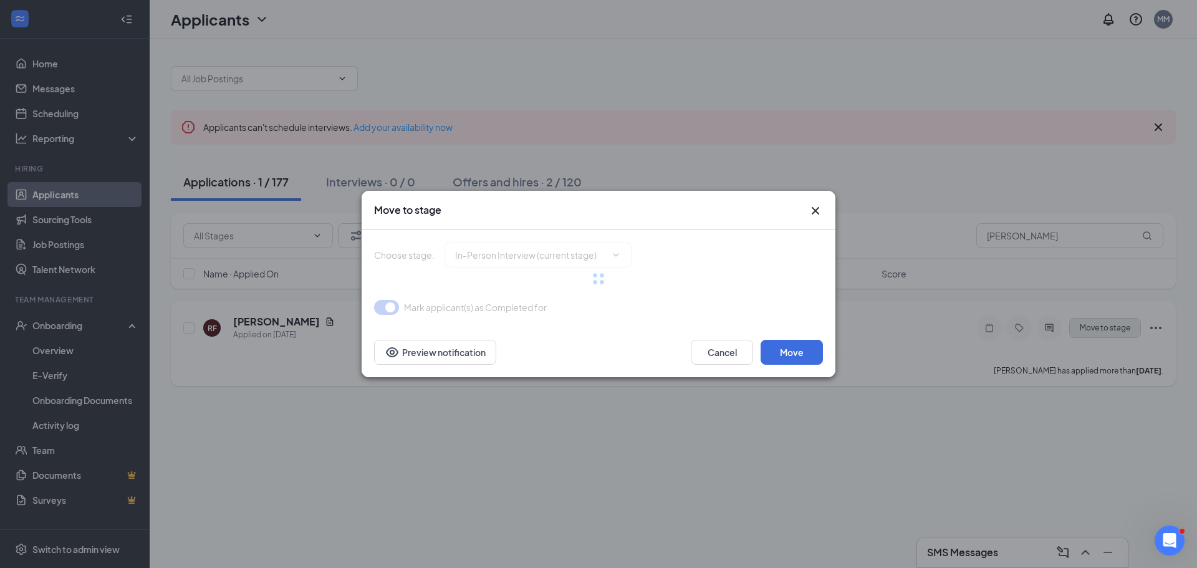
type input "Hiring Complete (final stage)"
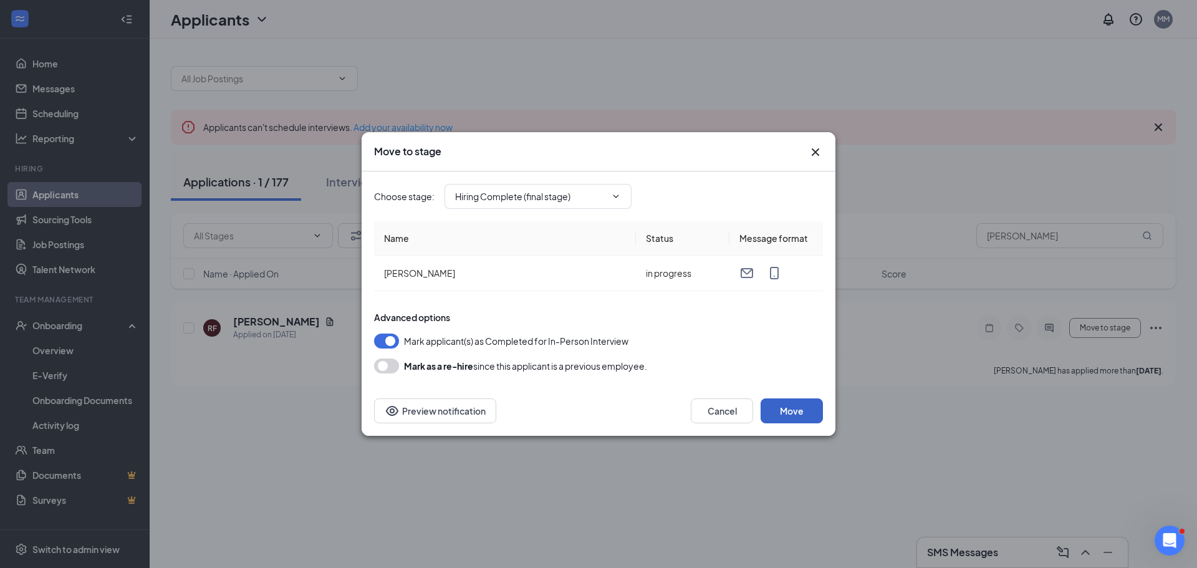
click at [793, 413] on button "Move" at bounding box center [792, 410] width 62 height 25
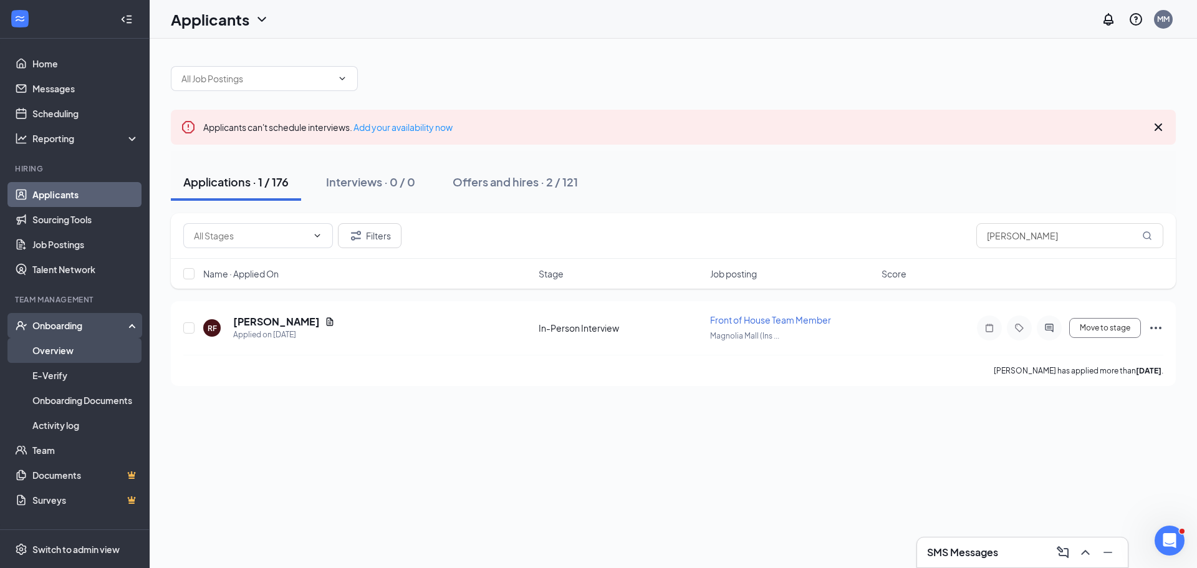
click at [50, 347] on link "Overview" at bounding box center [85, 350] width 107 height 25
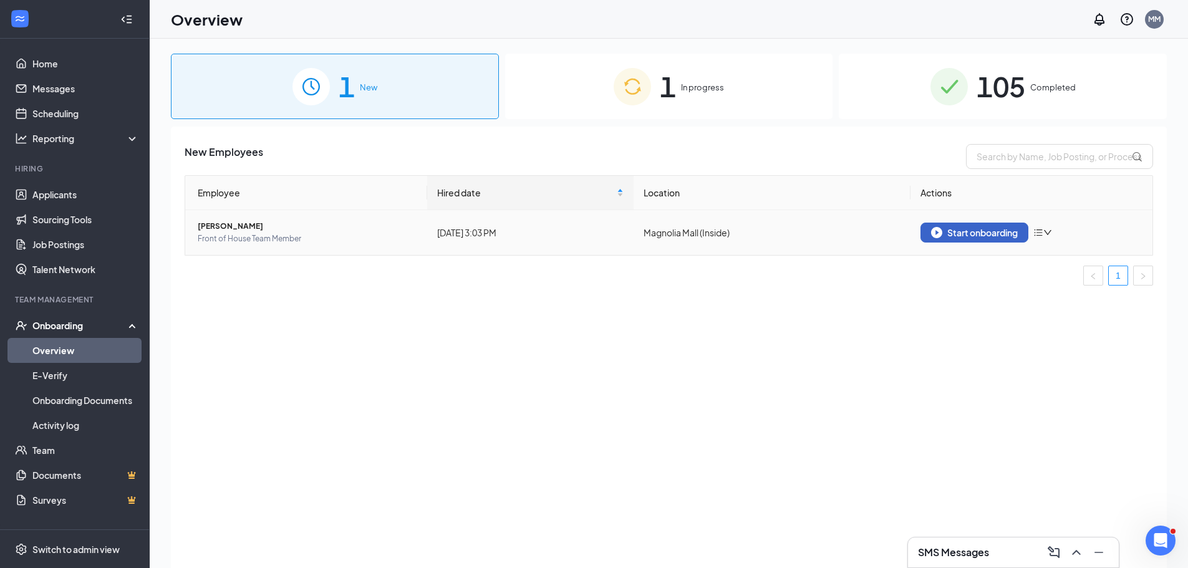
click at [935, 231] on img "button" at bounding box center [936, 232] width 11 height 11
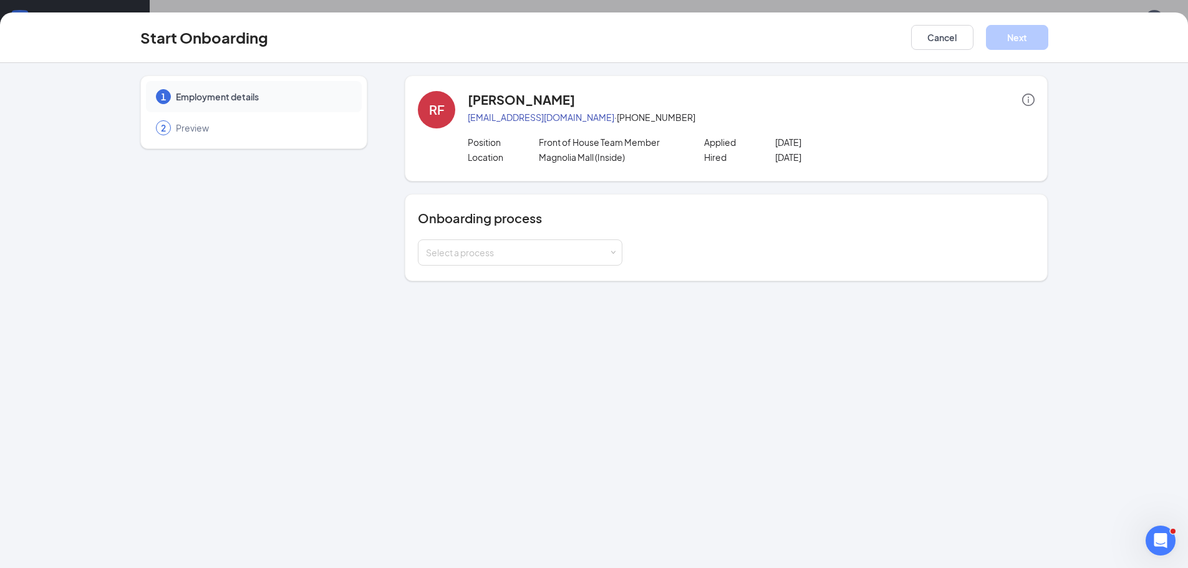
click at [521, 267] on div "Onboarding process Select a process" at bounding box center [726, 237] width 643 height 87
click at [524, 263] on div "Select a process" at bounding box center [520, 252] width 188 height 25
click at [526, 304] on span "Team Member Onboarding" at bounding box center [478, 301] width 110 height 11
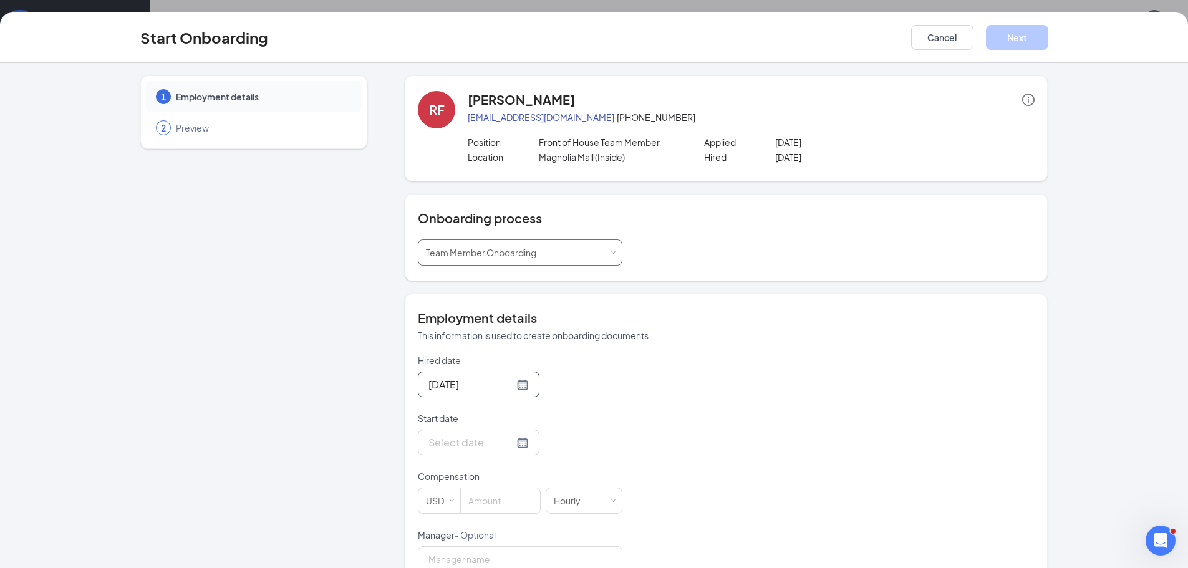
scroll to position [125, 0]
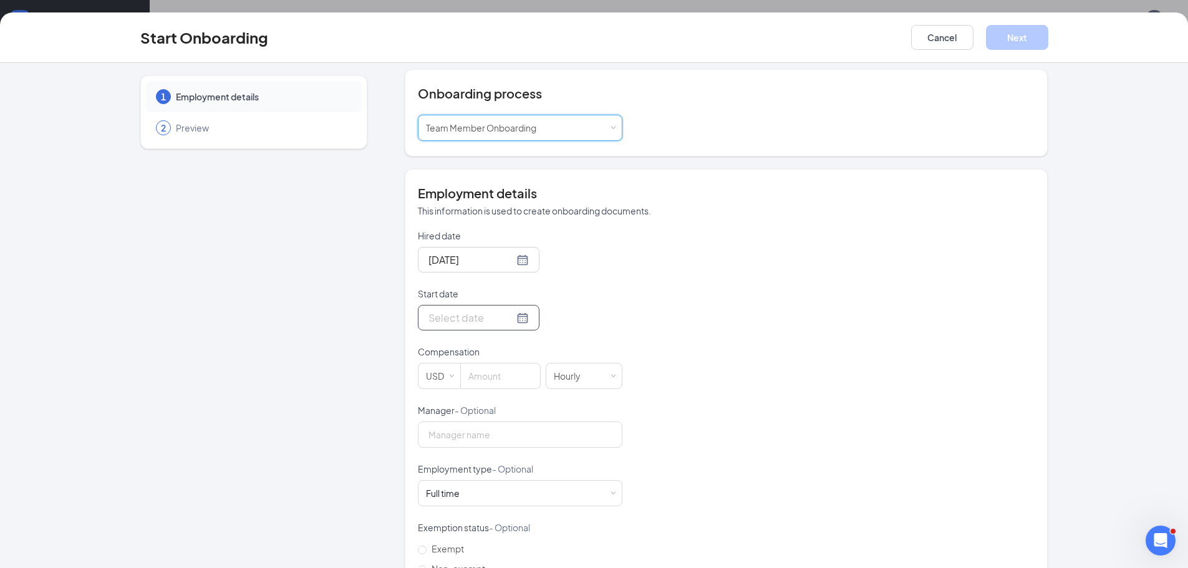
click at [511, 317] on div at bounding box center [478, 318] width 100 height 16
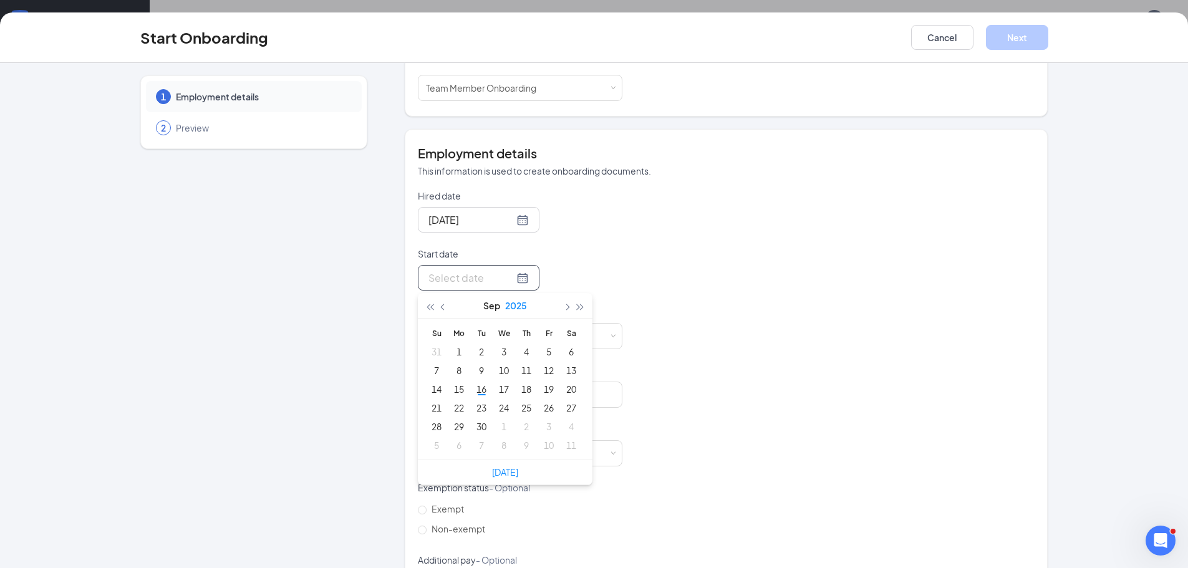
scroll to position [187, 0]
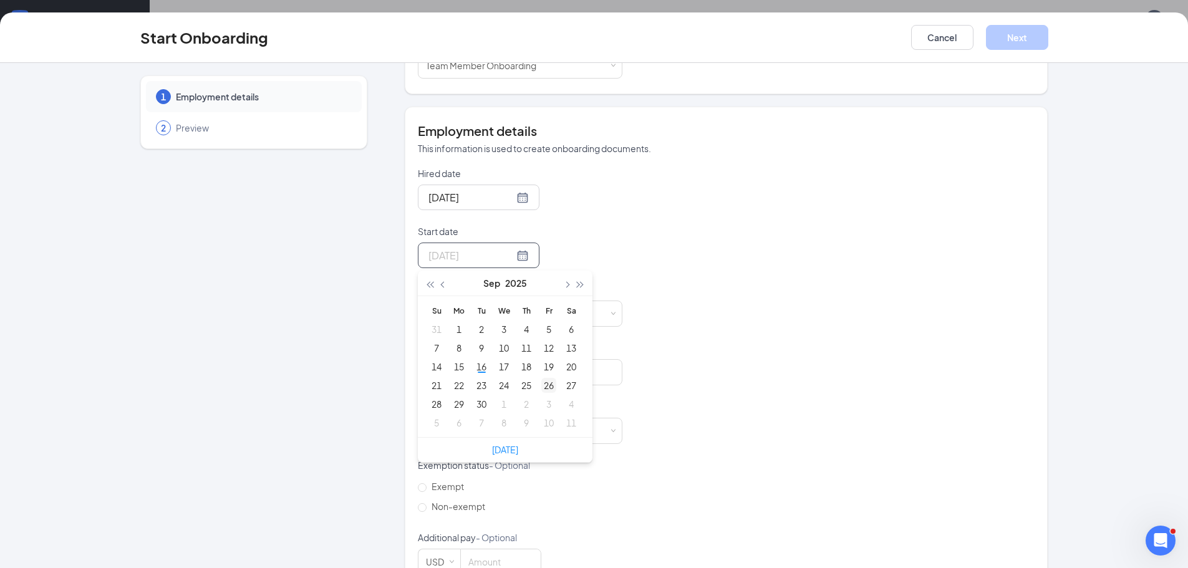
type input "[DATE]"
click at [456, 387] on div "22" at bounding box center [458, 385] width 15 height 15
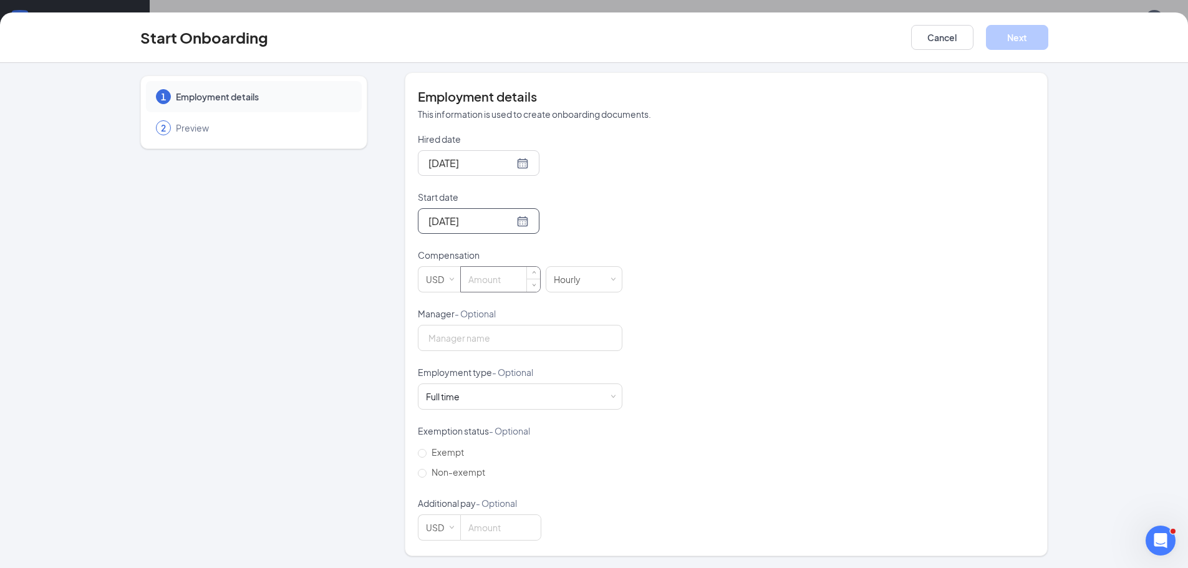
scroll to position [222, 0]
click at [482, 267] on input at bounding box center [500, 278] width 79 height 25
type input "11"
click at [421, 330] on input "Manager - Optional" at bounding box center [520, 337] width 204 height 26
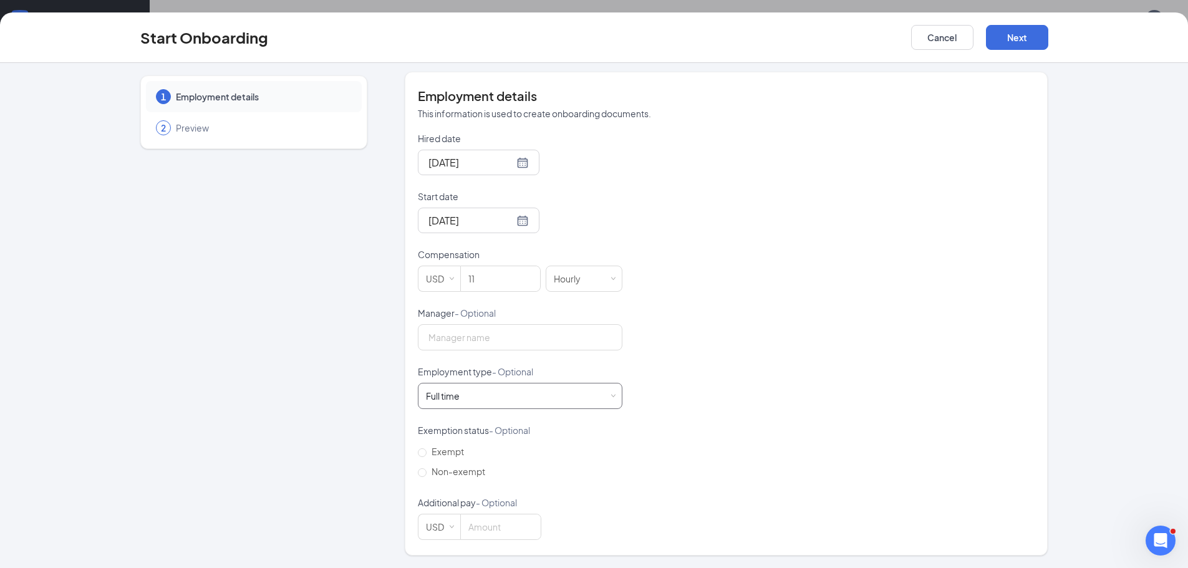
drag, startPoint x: 515, startPoint y: 380, endPoint x: 521, endPoint y: 395, distance: 16.8
click at [516, 380] on div "Employment type - Optional" at bounding box center [520, 373] width 204 height 17
click at [521, 395] on div "Full time Works 30+ hours per week and is reasonably expected to work" at bounding box center [520, 395] width 188 height 25
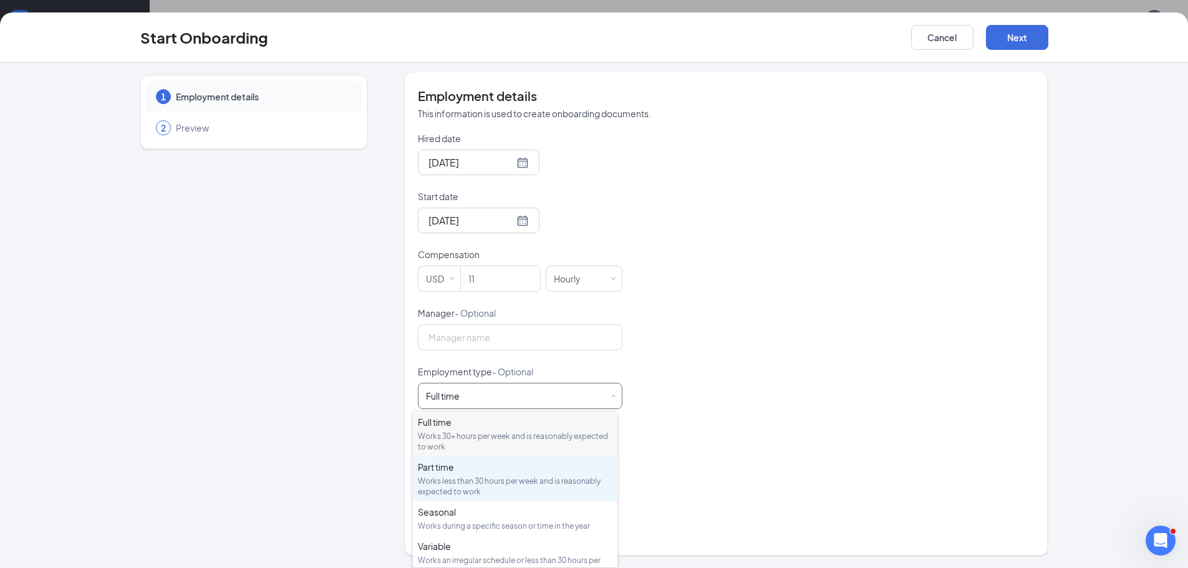
click at [509, 489] on div "Works less than 30 hours per week and is reasonably expected to work" at bounding box center [515, 486] width 195 height 21
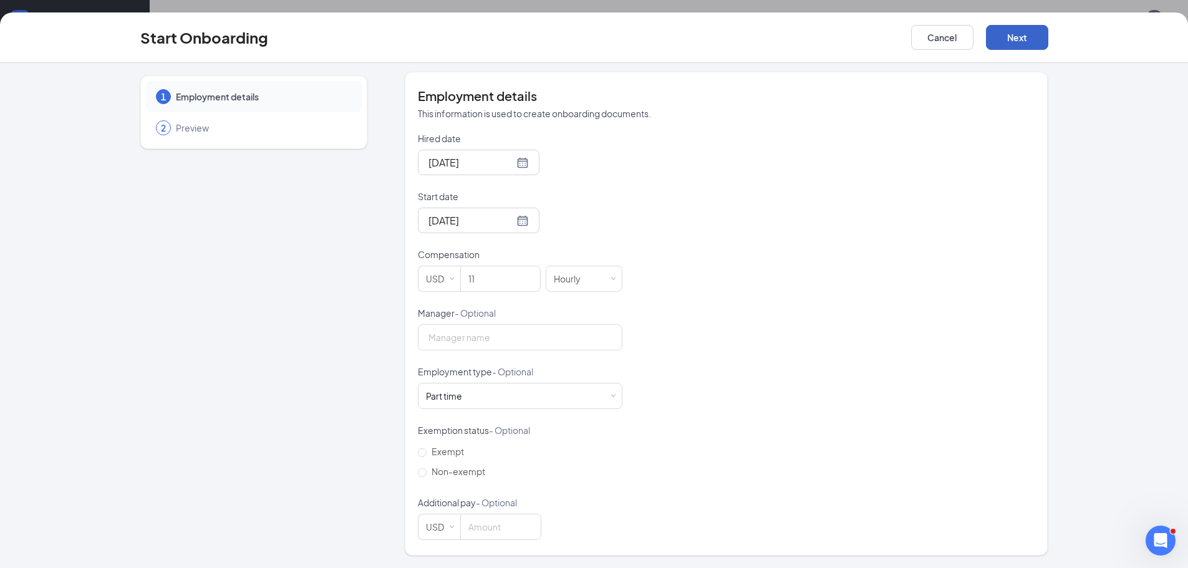
click at [1014, 40] on button "Next" at bounding box center [1017, 37] width 62 height 25
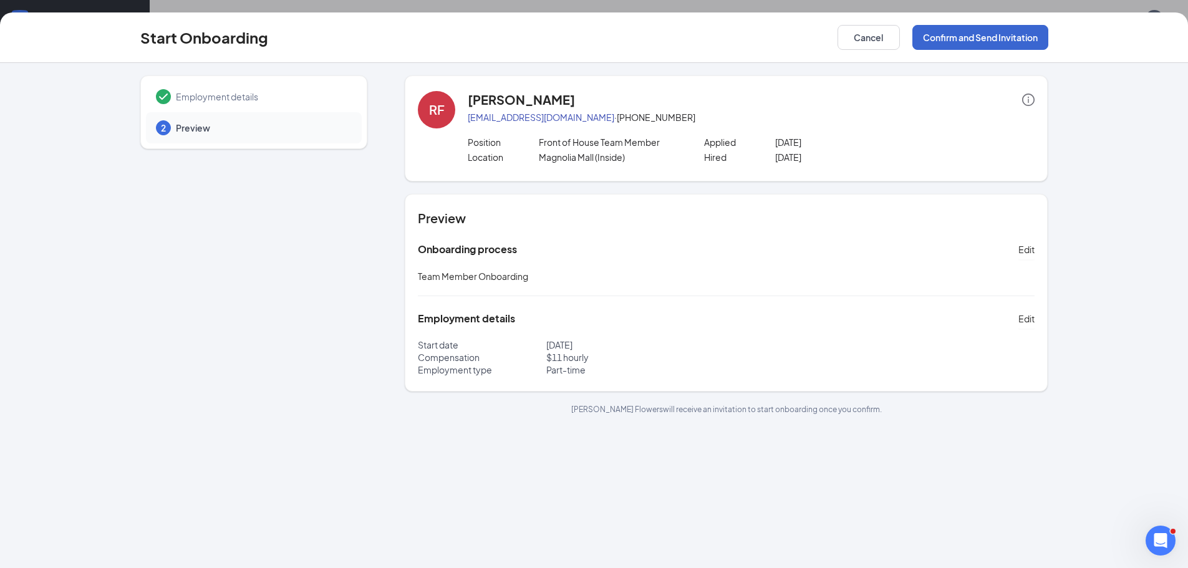
scroll to position [0, 0]
click at [965, 41] on button "Confirm and Send Invitation" at bounding box center [980, 37] width 136 height 25
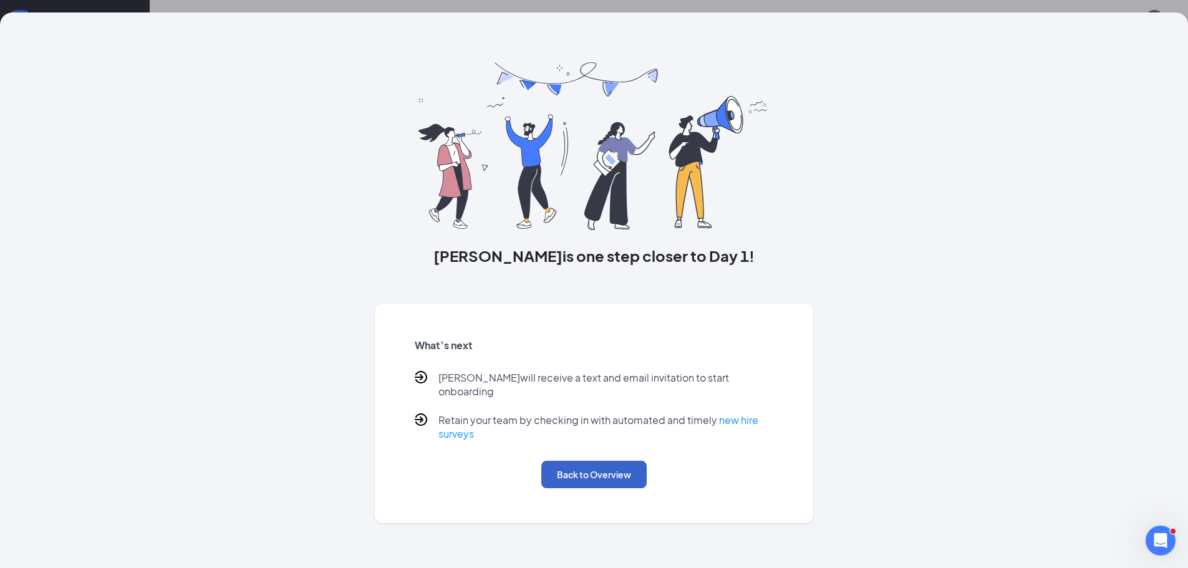
click at [597, 469] on button "Back to Overview" at bounding box center [593, 474] width 105 height 27
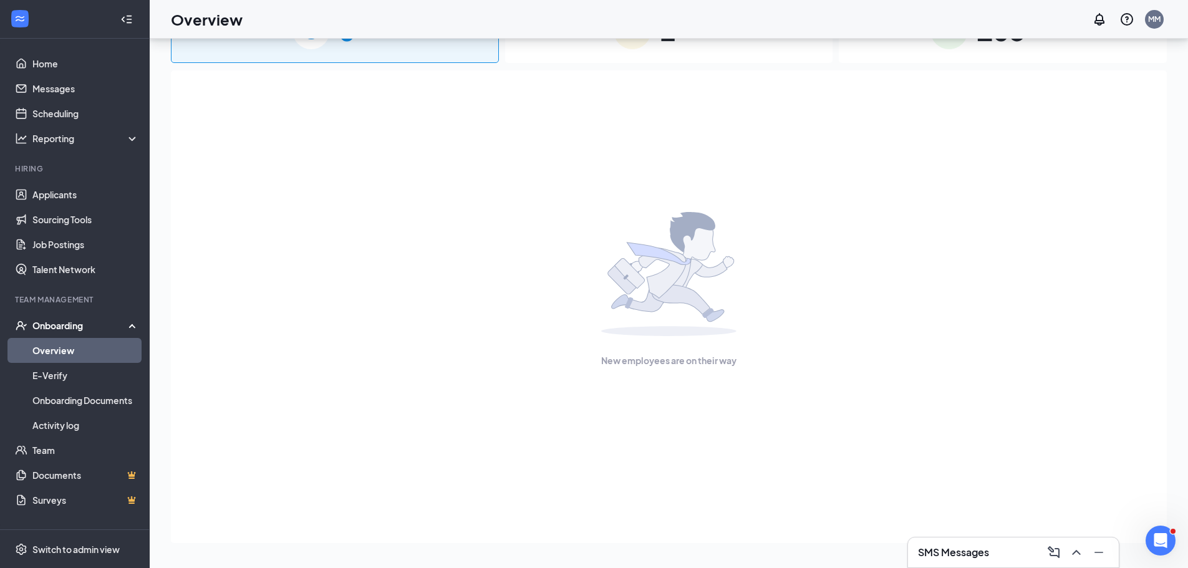
drag, startPoint x: 354, startPoint y: 26, endPoint x: 310, endPoint y: 148, distance: 129.4
click at [310, 148] on div "New employees are on their way" at bounding box center [669, 289] width 968 height 438
click at [43, 205] on link "Applicants" at bounding box center [85, 194] width 107 height 25
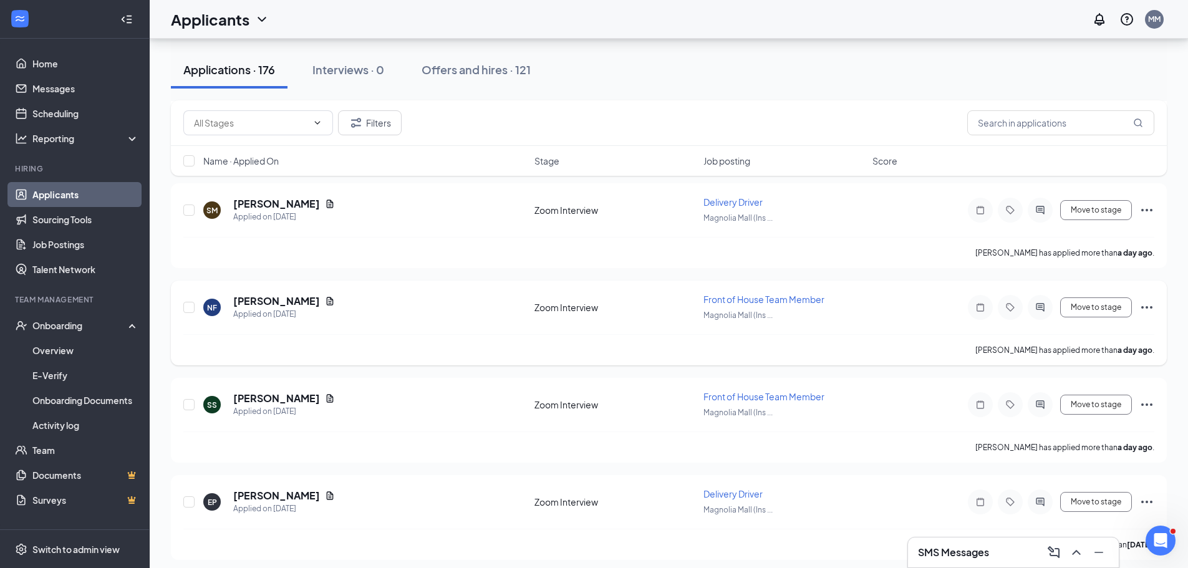
scroll to position [312, 0]
